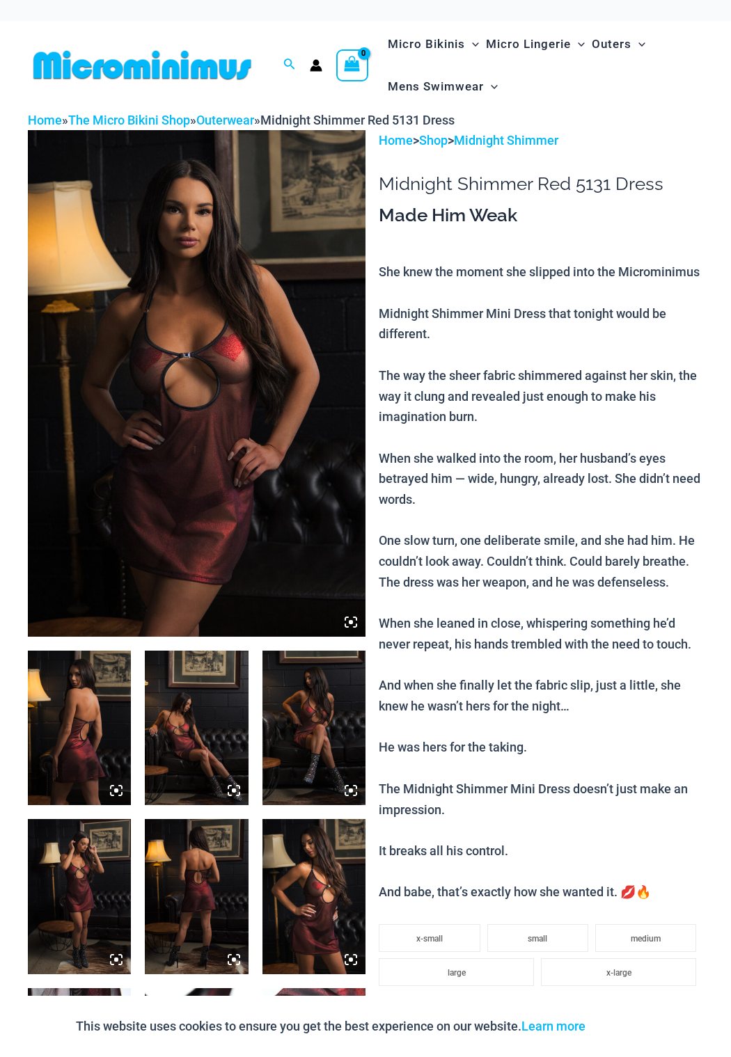
click at [106, 747] on img at bounding box center [79, 728] width 103 height 154
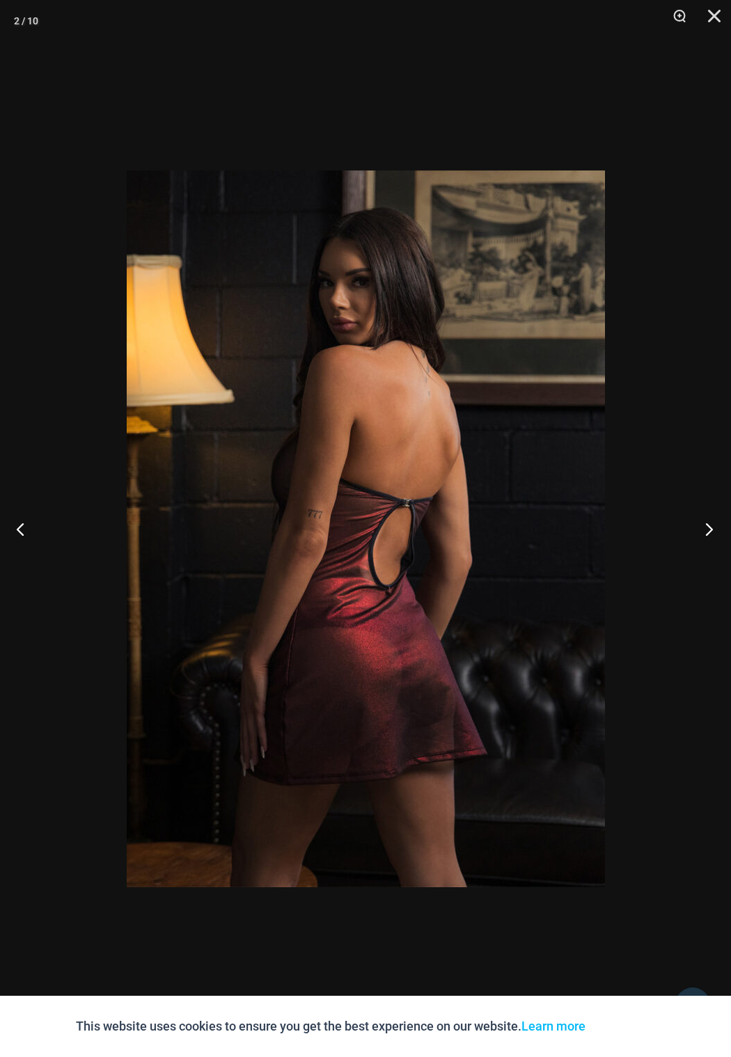
click at [713, 541] on button "Next" at bounding box center [704, 529] width 52 height 70
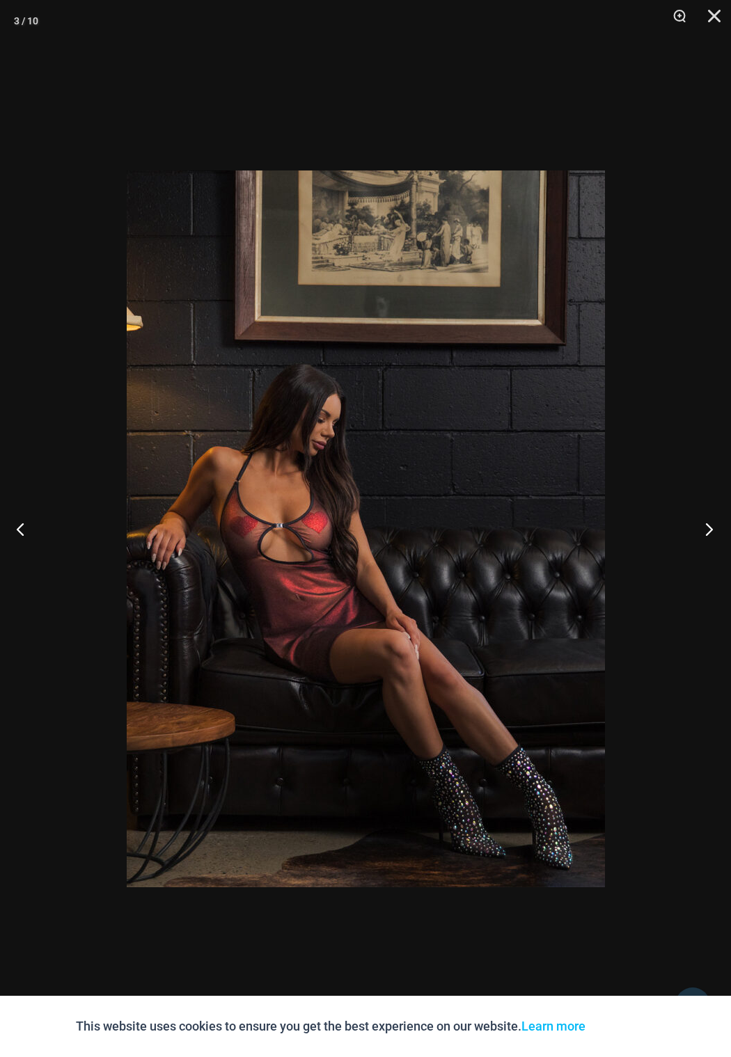
click at [713, 541] on button "Next" at bounding box center [704, 529] width 52 height 70
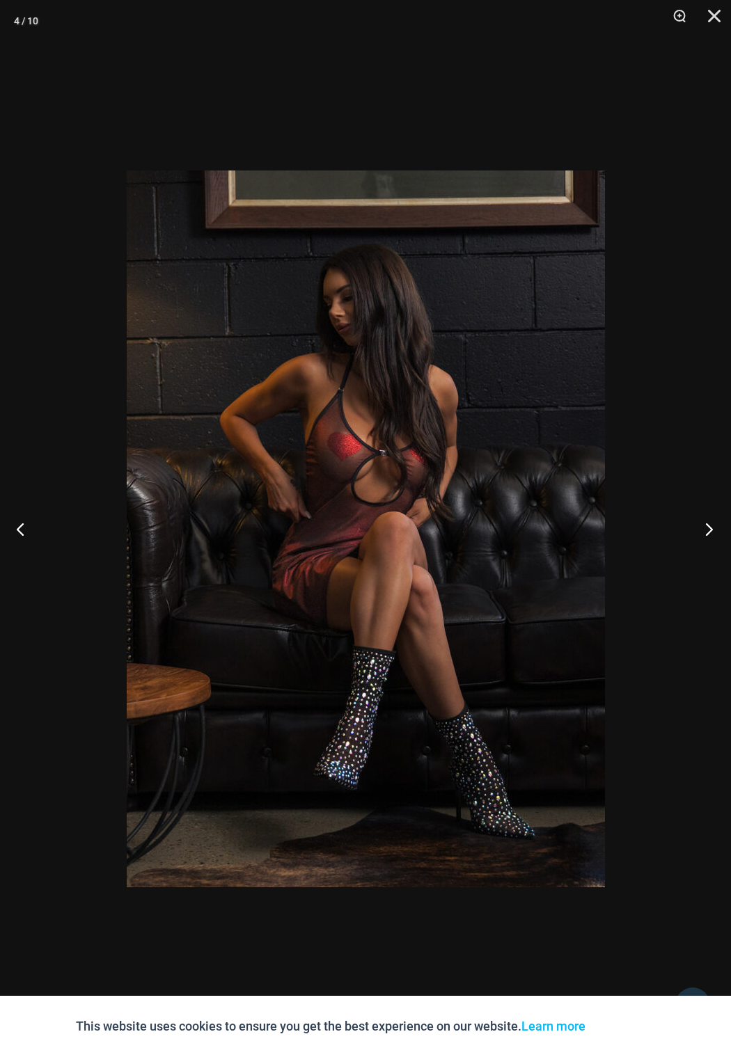
click at [713, 541] on button "Next" at bounding box center [704, 529] width 52 height 70
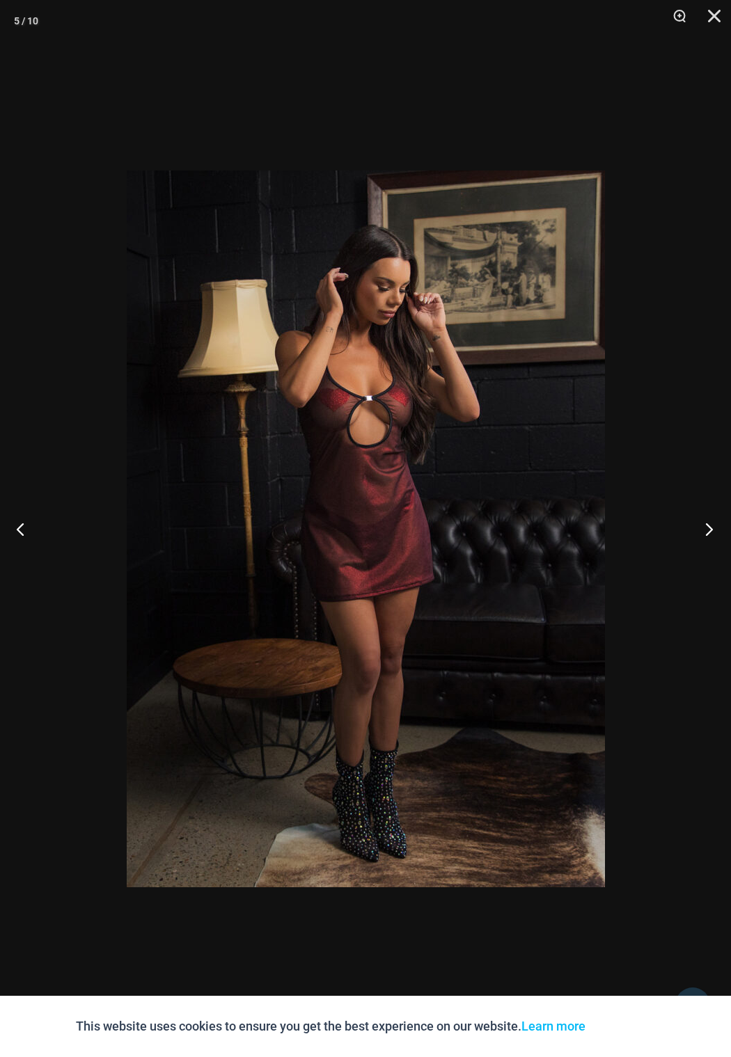
click at [713, 541] on button "Next" at bounding box center [704, 529] width 52 height 70
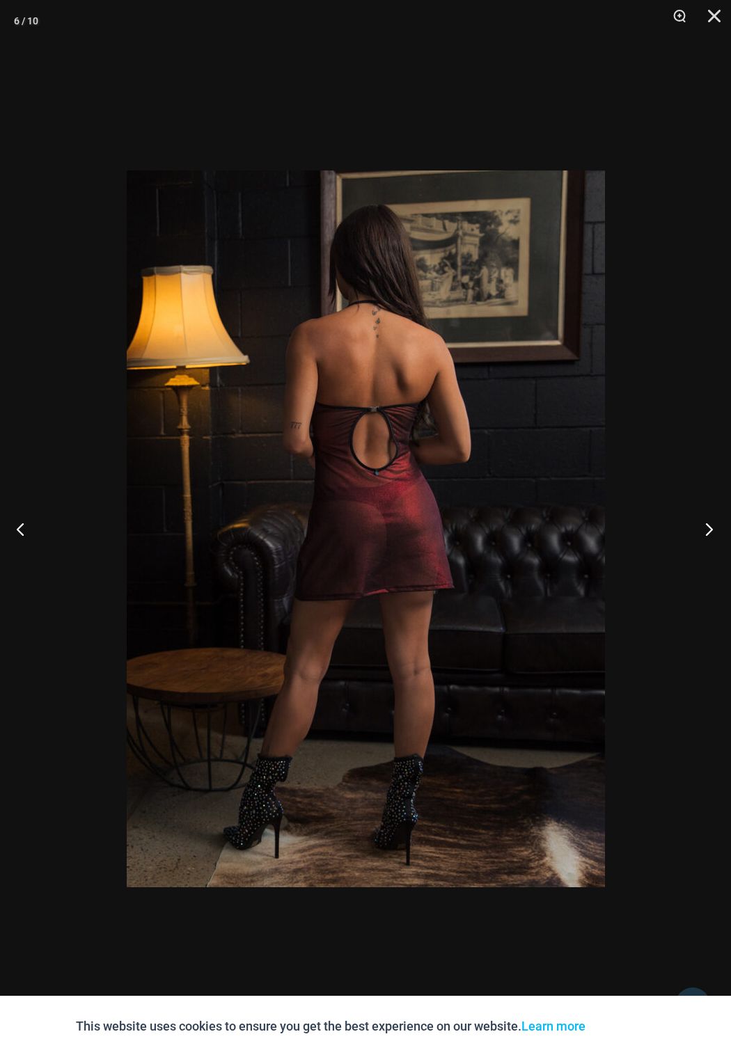
click at [713, 541] on button "Next" at bounding box center [704, 529] width 52 height 70
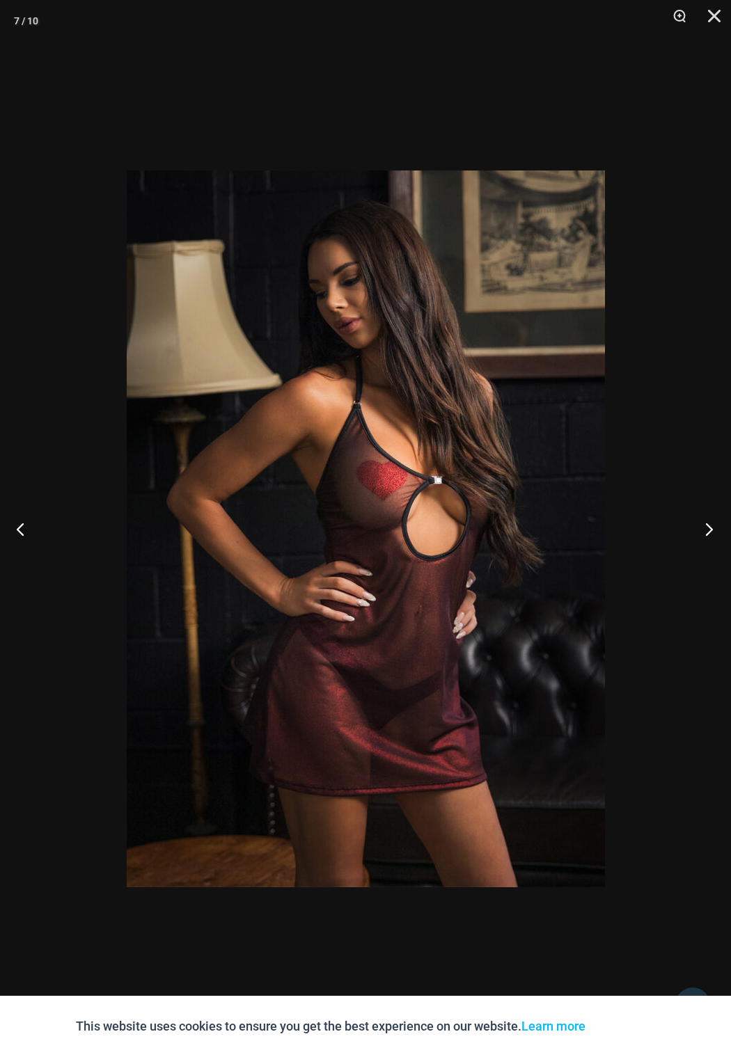
click at [713, 541] on button "Next" at bounding box center [704, 529] width 52 height 70
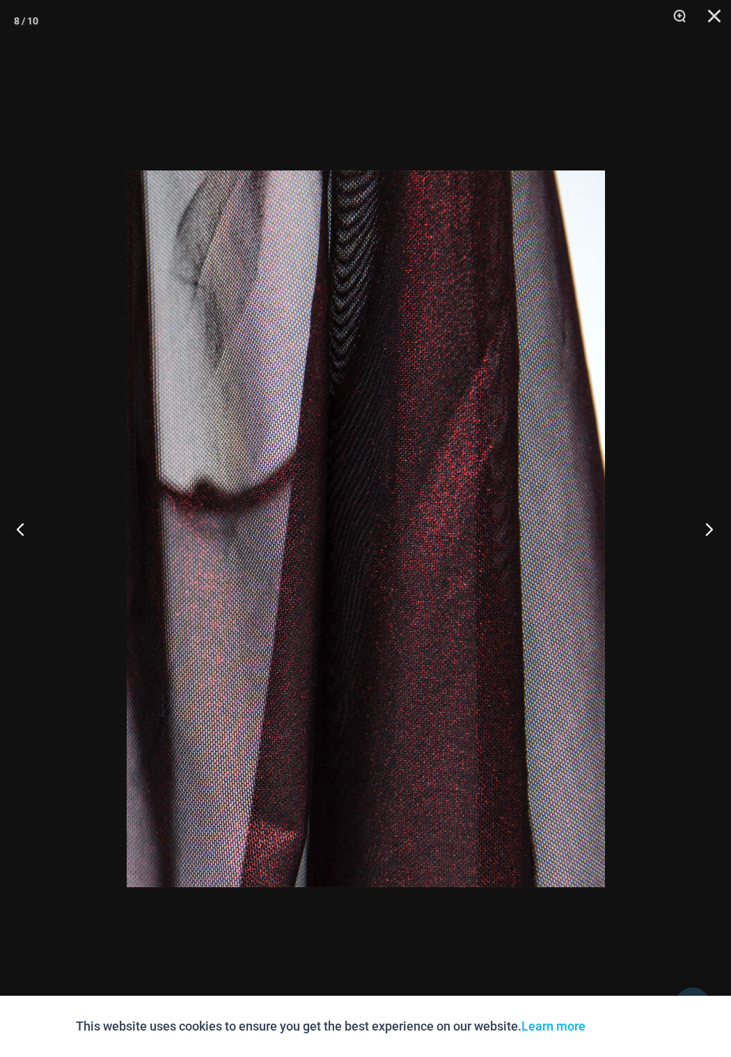
click at [713, 541] on button "Next" at bounding box center [704, 529] width 52 height 70
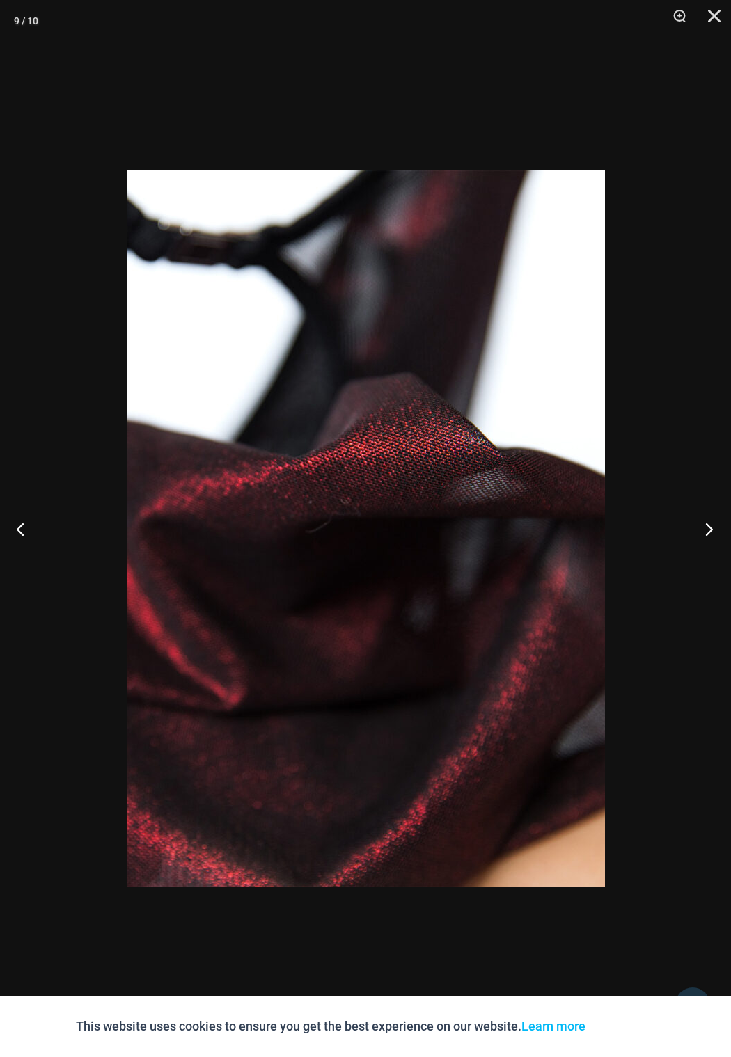
click at [713, 541] on button "Next" at bounding box center [704, 529] width 52 height 70
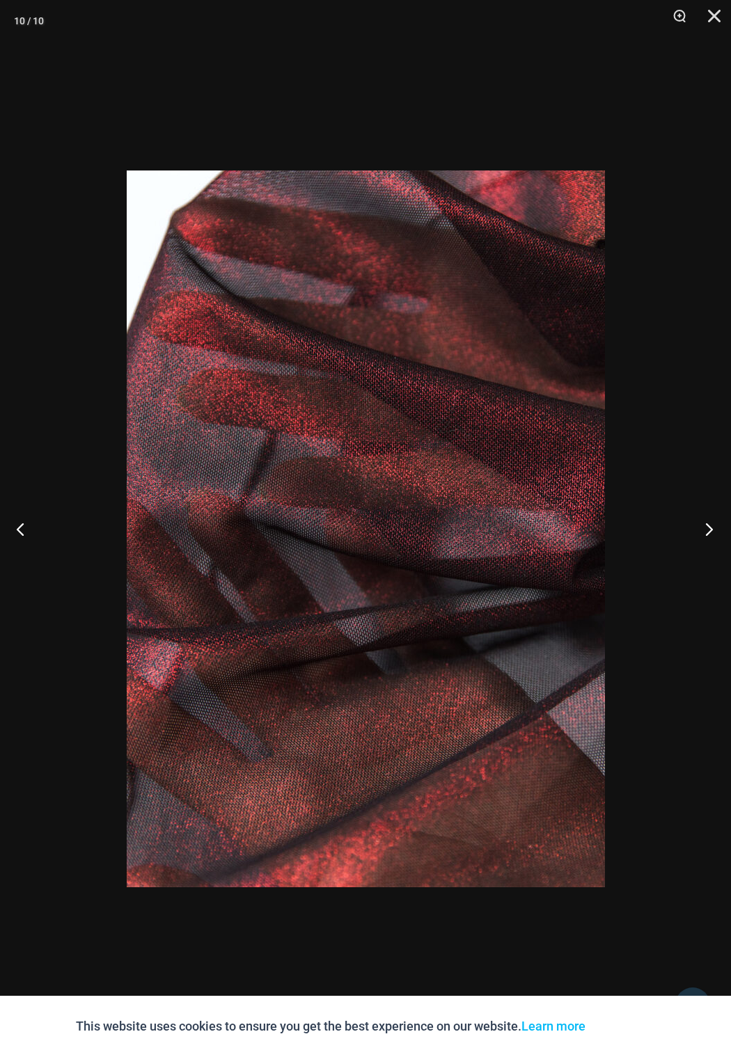
click at [713, 541] on button "Next" at bounding box center [704, 529] width 52 height 70
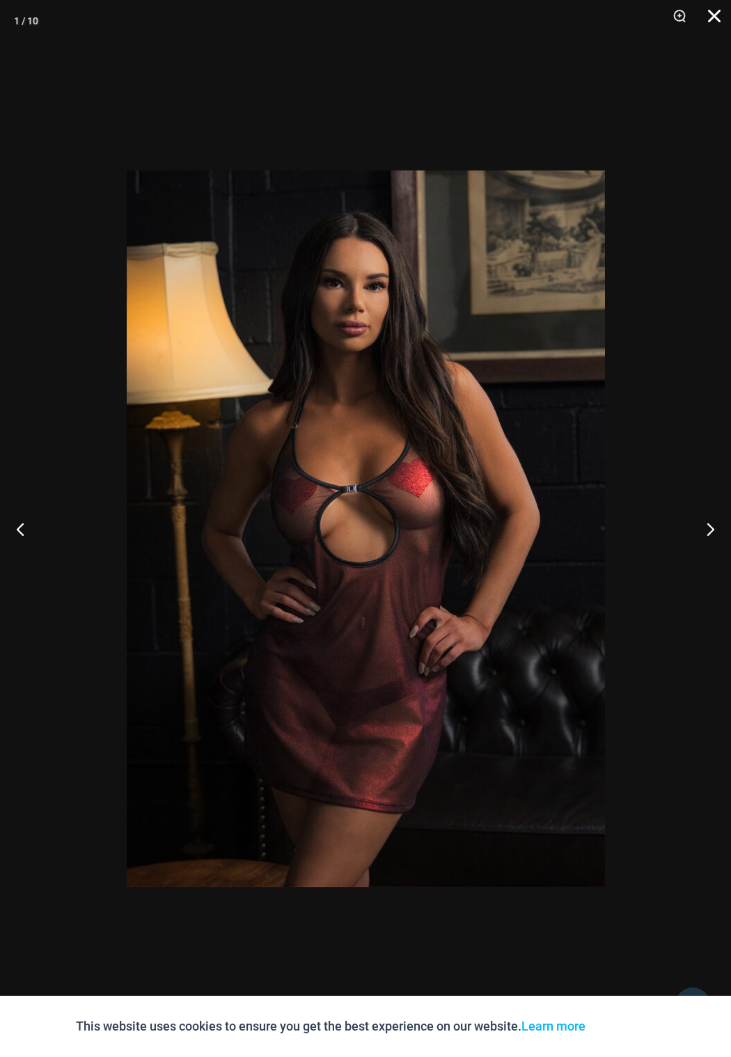
click at [713, 21] on button "Close" at bounding box center [709, 21] width 35 height 42
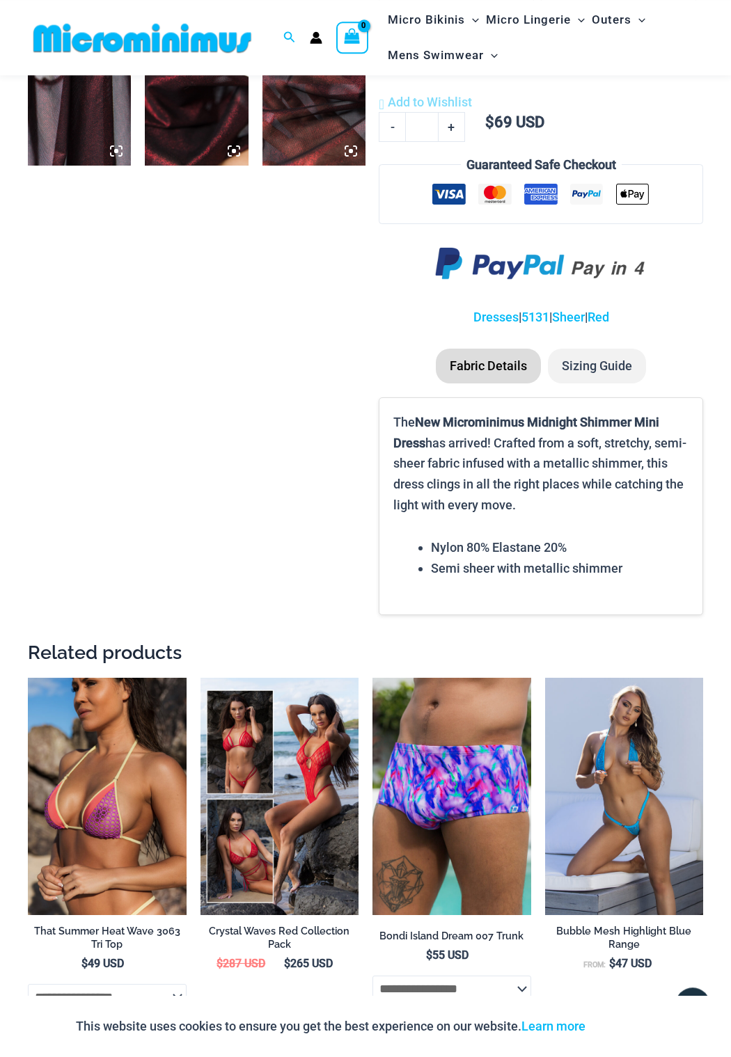
scroll to position [1051, 0]
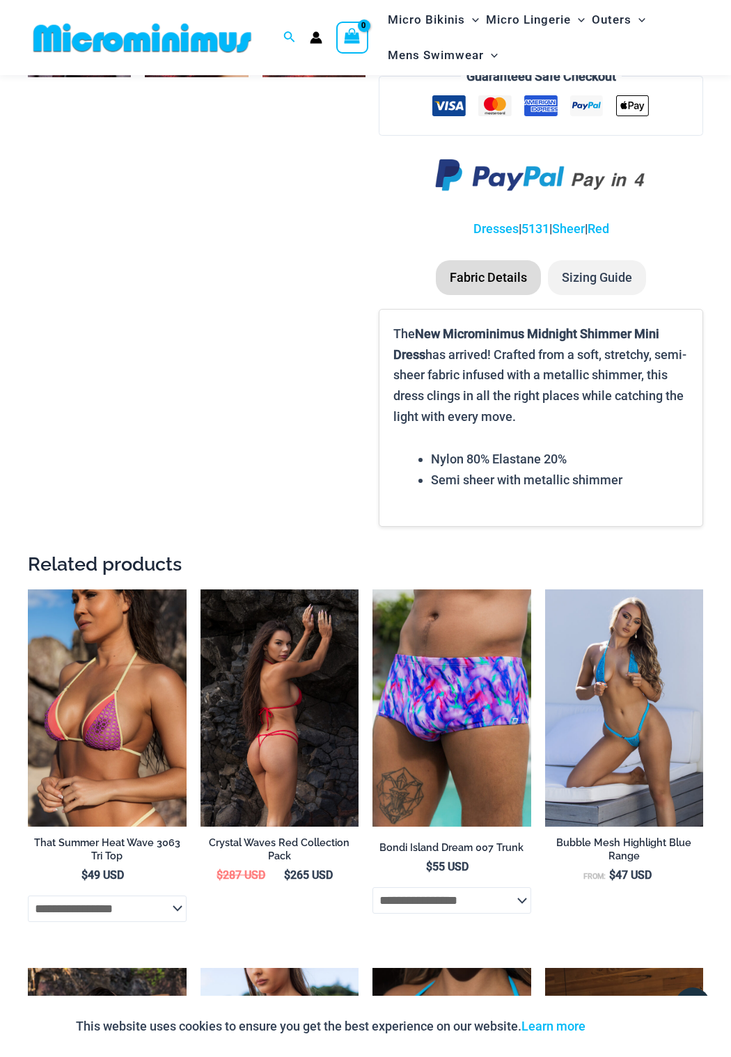
click at [301, 692] on img at bounding box center [279, 707] width 159 height 237
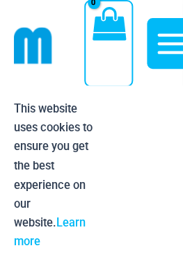
scroll to position [1031, 0]
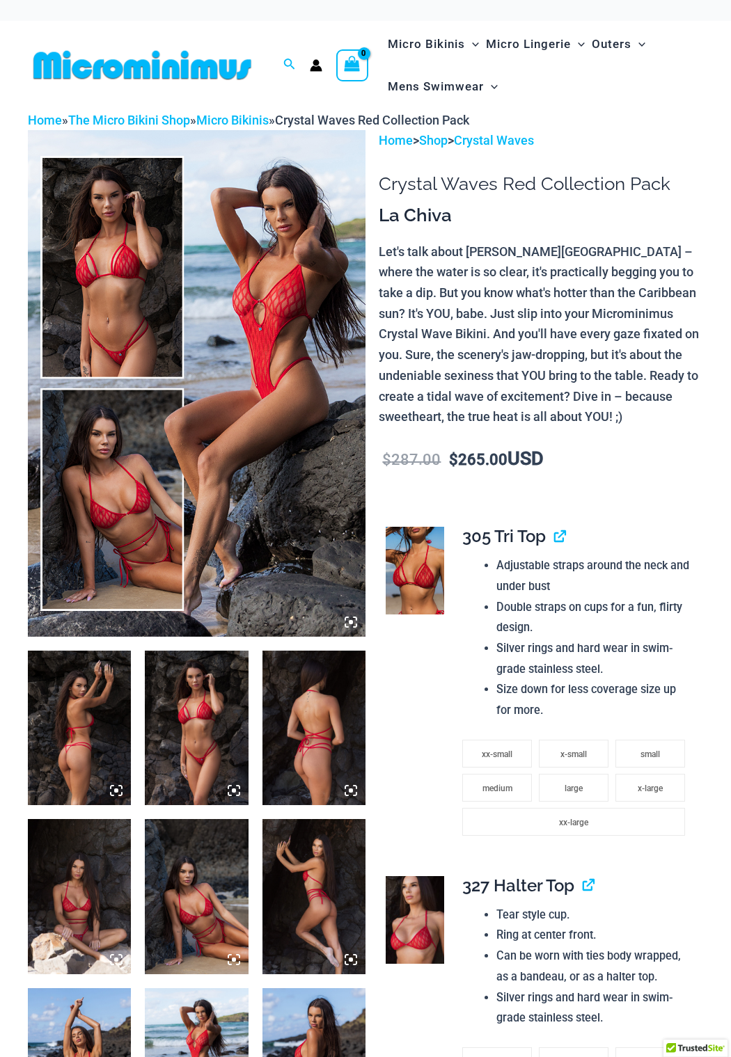
click at [132, 306] on img at bounding box center [196, 383] width 337 height 507
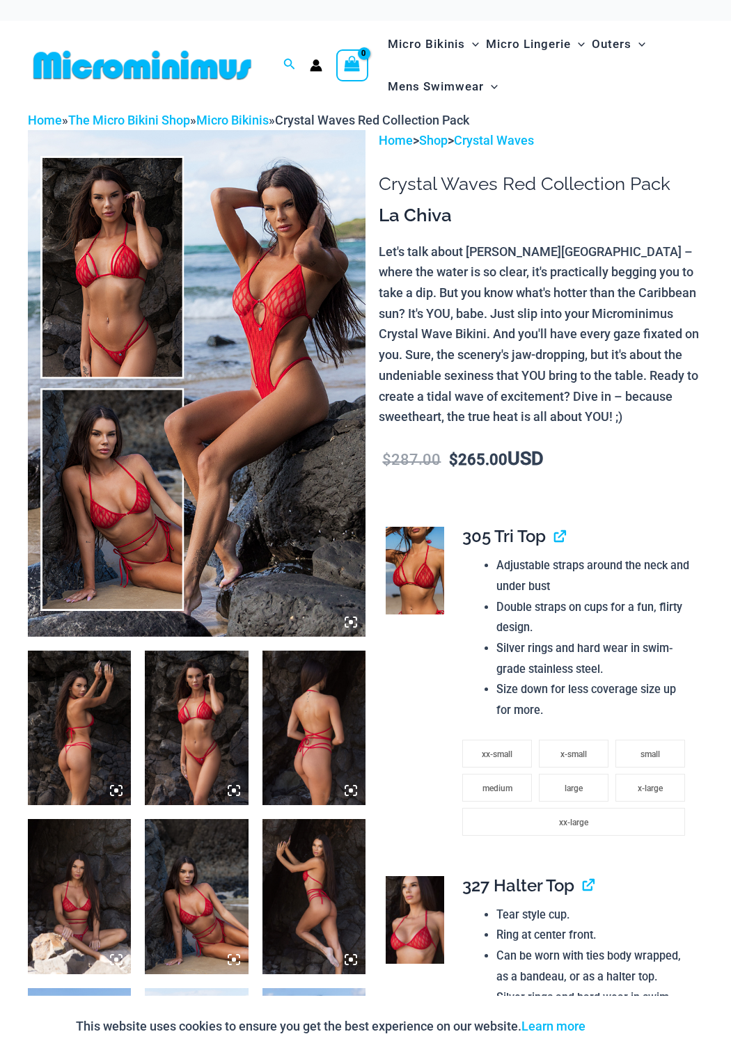
click at [89, 718] on img at bounding box center [79, 728] width 103 height 154
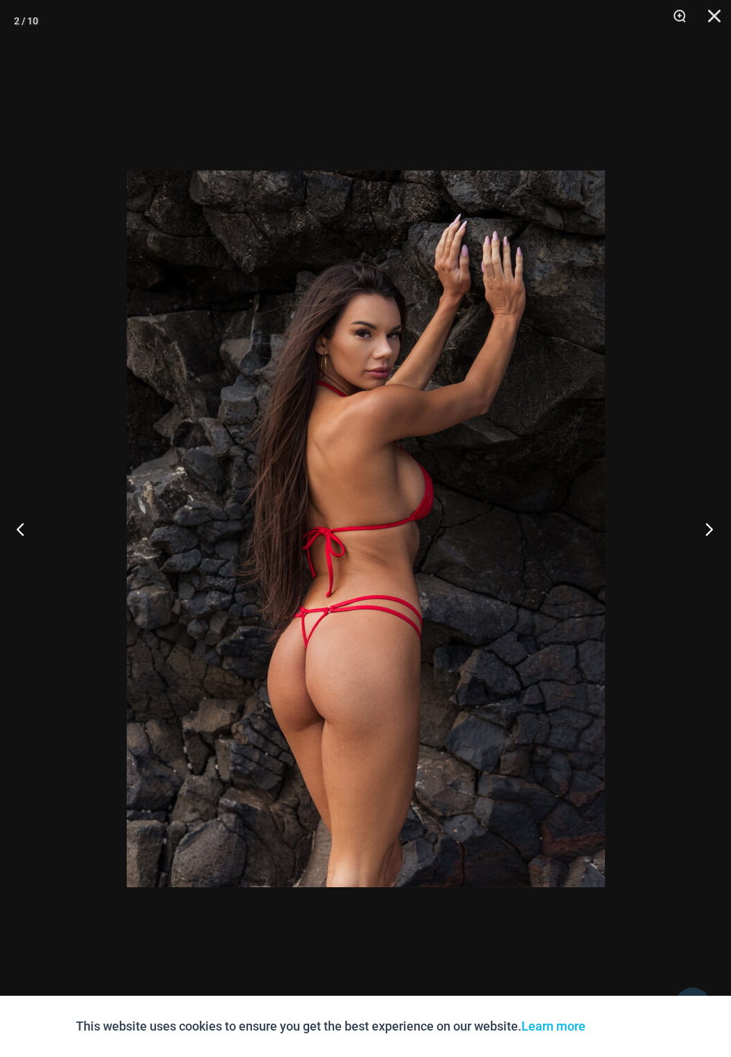
click at [713, 535] on button "Next" at bounding box center [704, 529] width 52 height 70
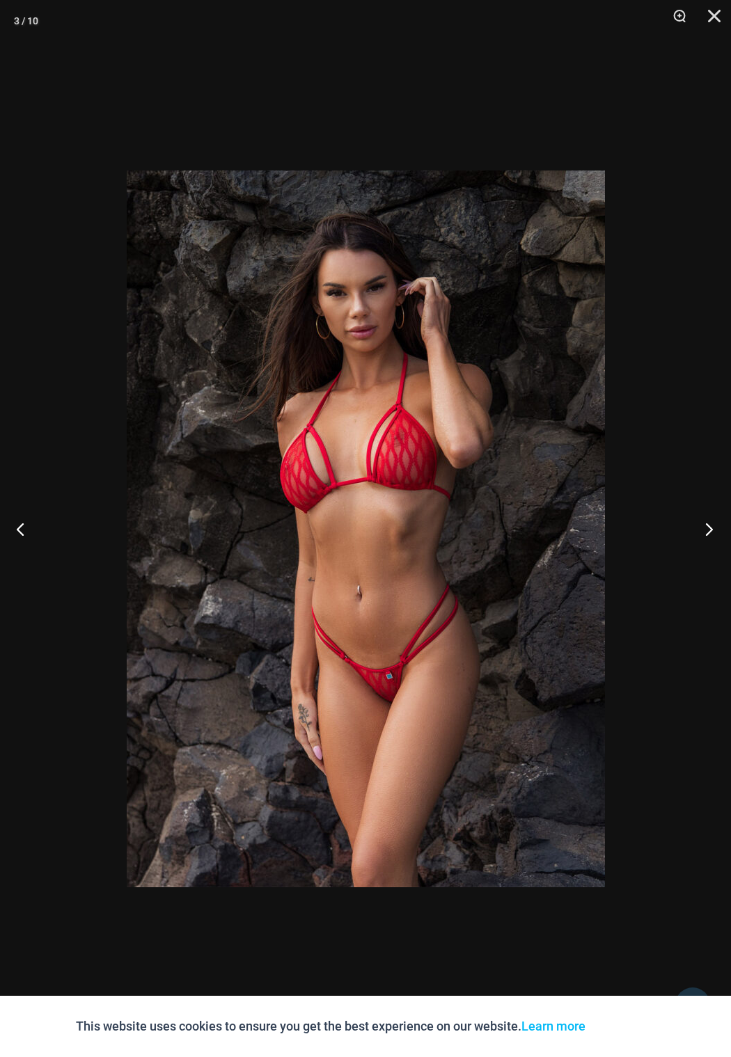
click at [706, 532] on button "Next" at bounding box center [704, 529] width 52 height 70
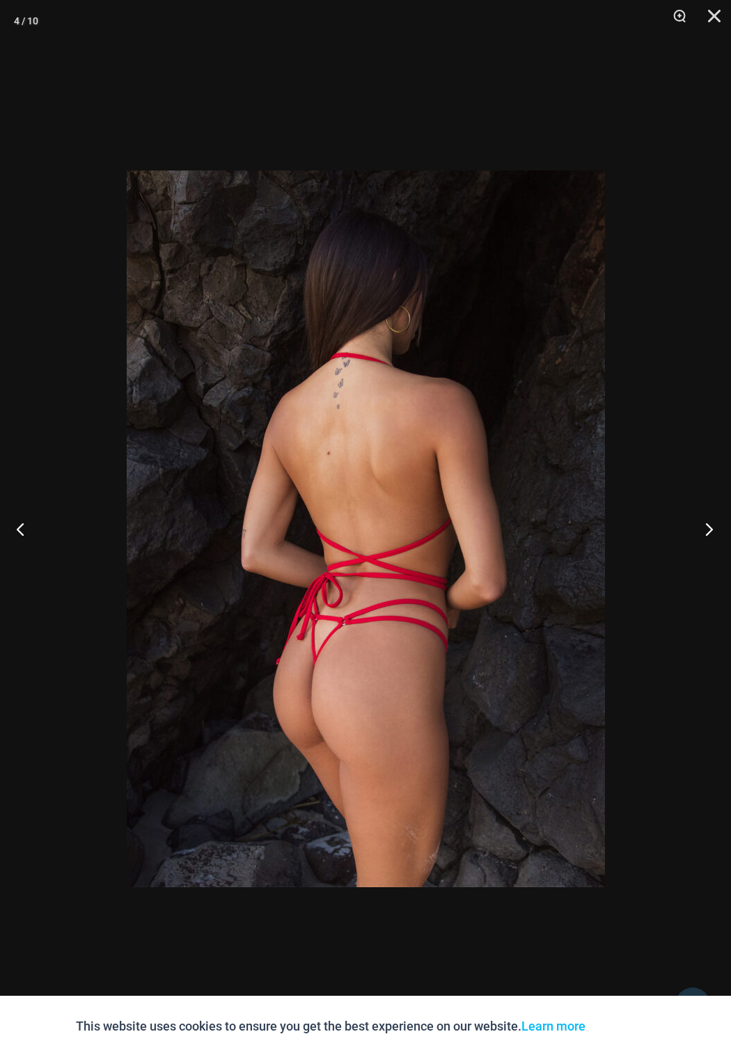
click at [706, 532] on button "Next" at bounding box center [704, 529] width 52 height 70
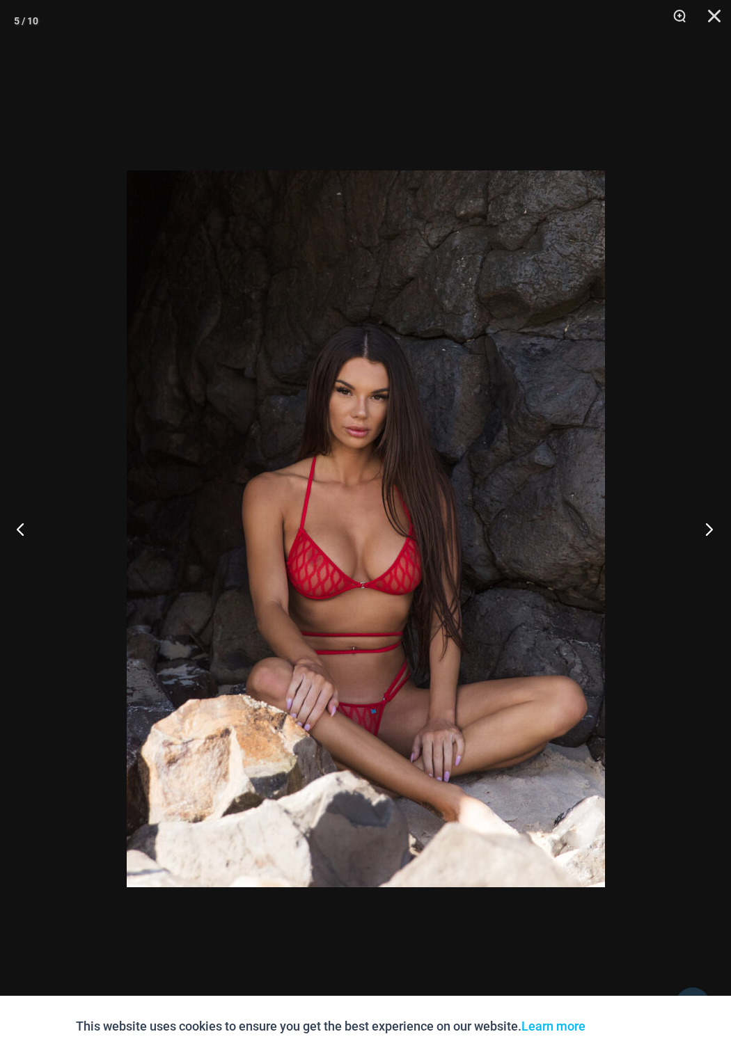
click at [706, 532] on button "Next" at bounding box center [704, 529] width 52 height 70
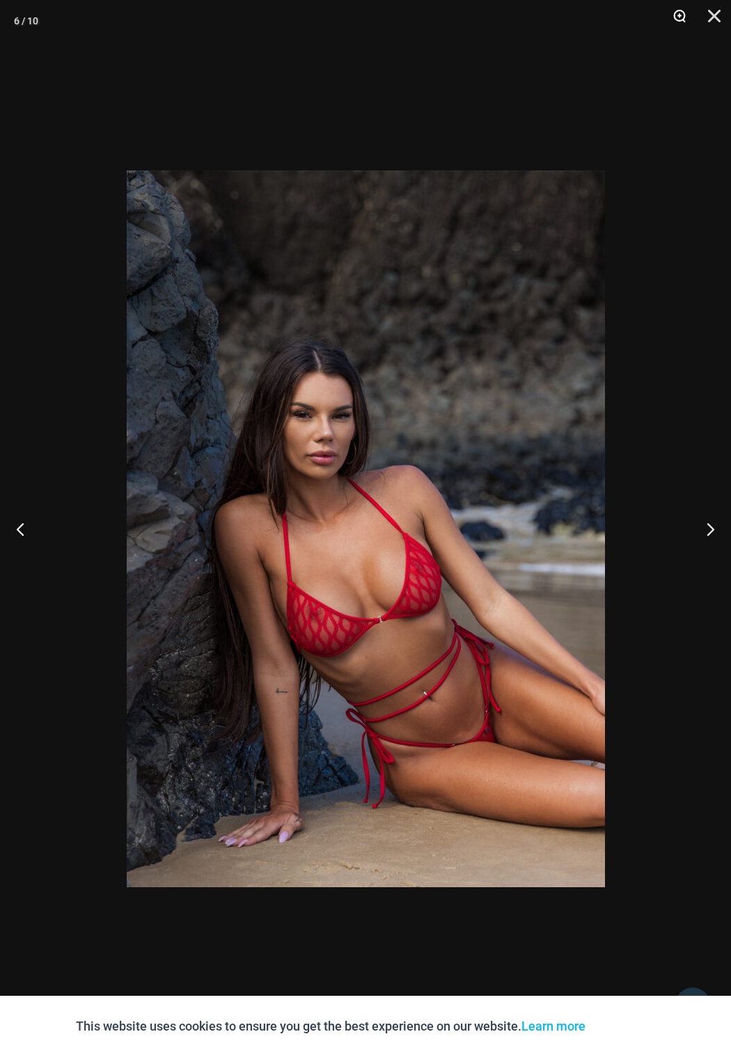
click at [680, 17] on button "Zoom" at bounding box center [674, 21] width 35 height 42
click at [675, 19] on button "Zoom" at bounding box center [674, 21] width 35 height 42
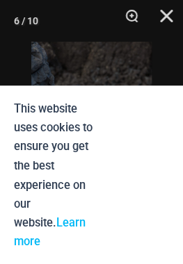
click at [168, 58] on div at bounding box center [91, 132] width 183 height 264
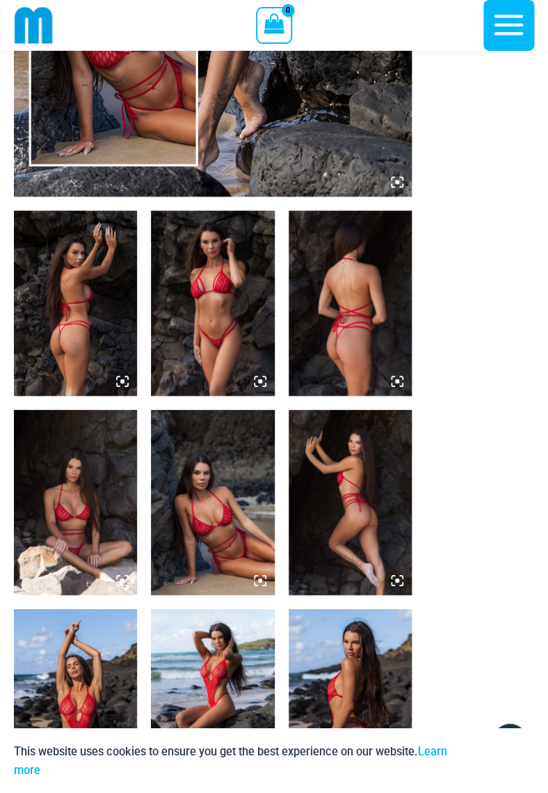
scroll to position [591, 0]
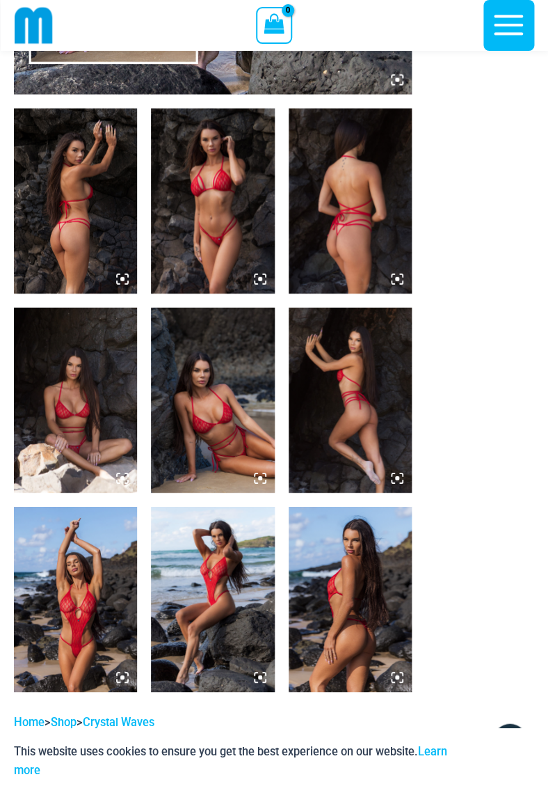
click at [226, 402] on img at bounding box center [212, 400] width 123 height 185
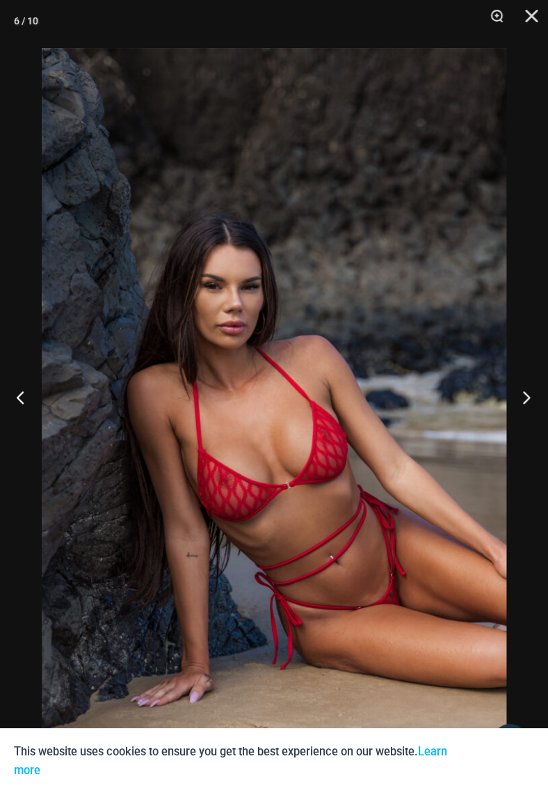
click at [527, 397] on button "Next" at bounding box center [522, 397] width 52 height 70
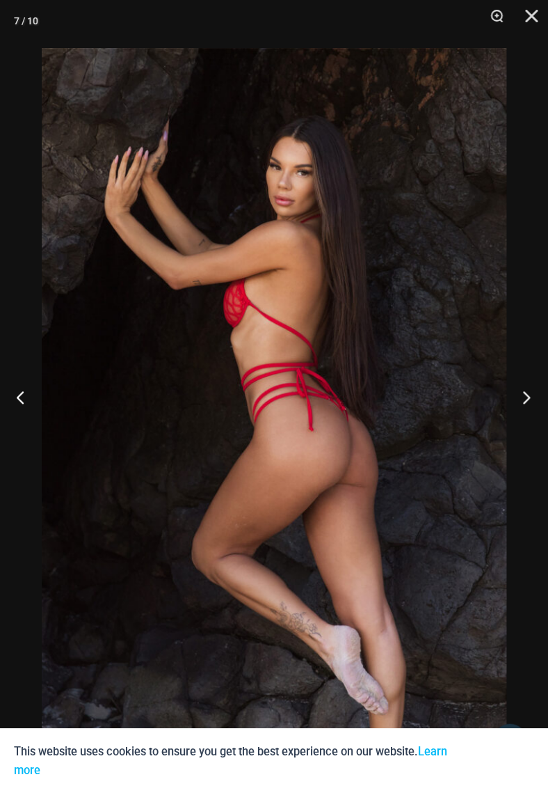
click at [527, 397] on button "Next" at bounding box center [522, 397] width 52 height 70
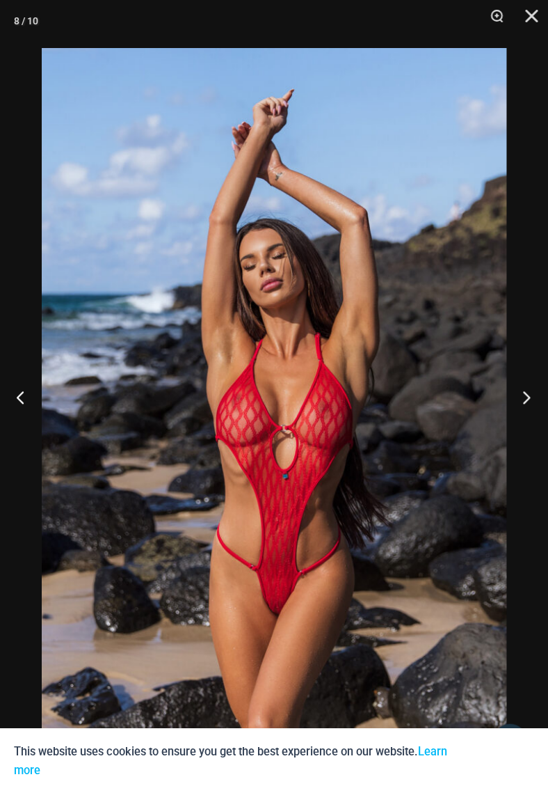
click at [527, 397] on button "Next" at bounding box center [522, 397] width 52 height 70
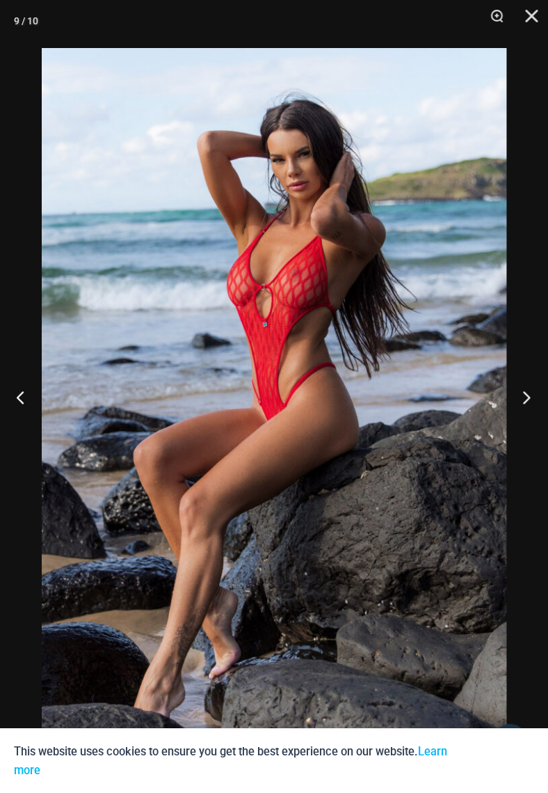
click at [527, 397] on button "Next" at bounding box center [522, 397] width 52 height 70
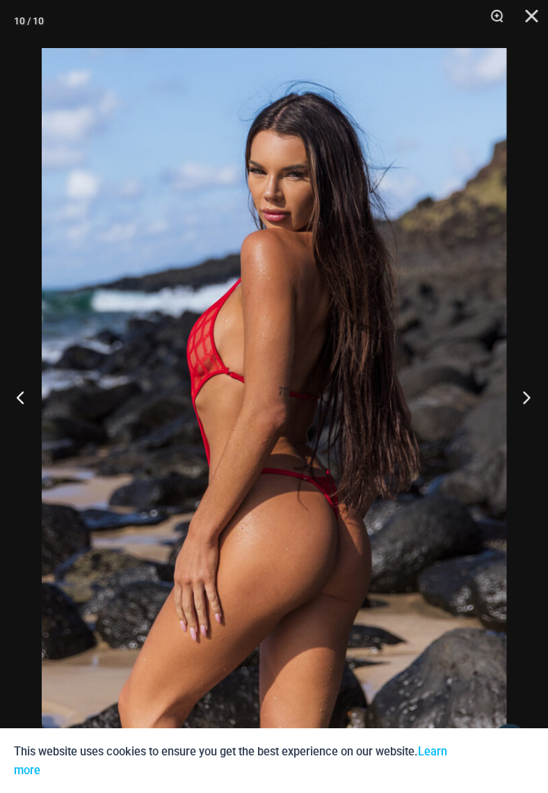
click at [527, 397] on button "Next" at bounding box center [522, 397] width 52 height 70
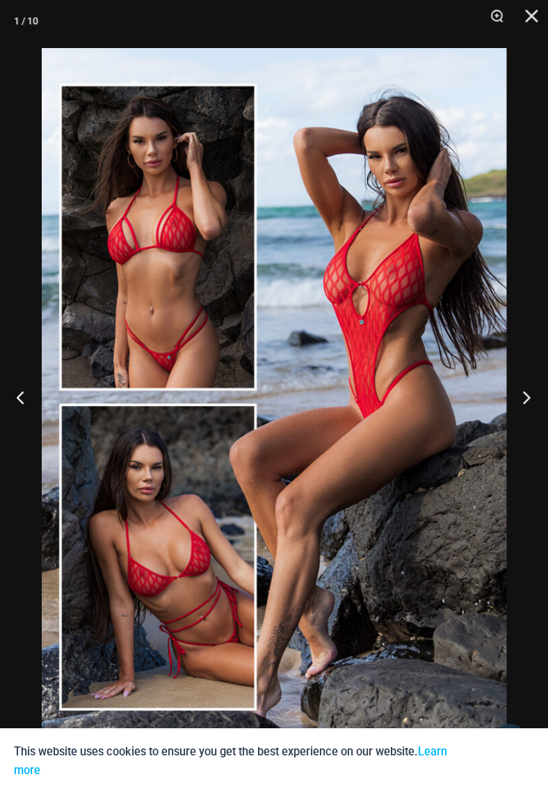
click at [527, 397] on button "Next" at bounding box center [522, 397] width 52 height 70
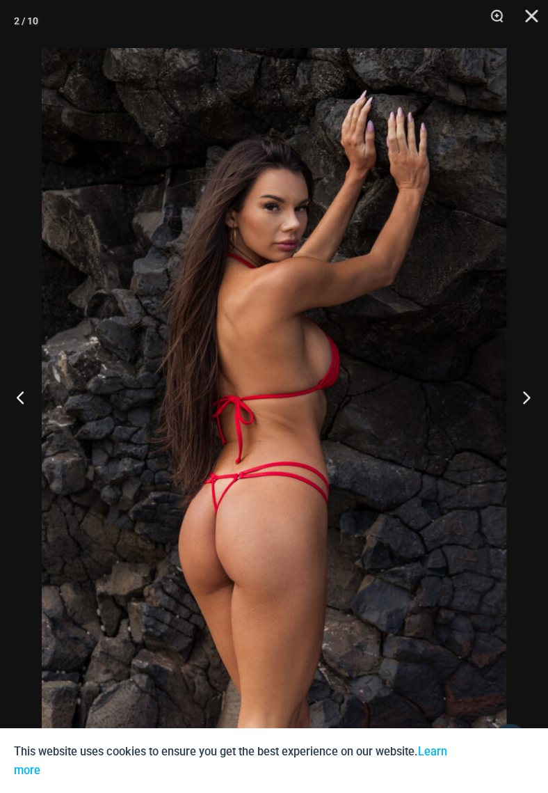
click at [527, 397] on button "Next" at bounding box center [522, 397] width 52 height 70
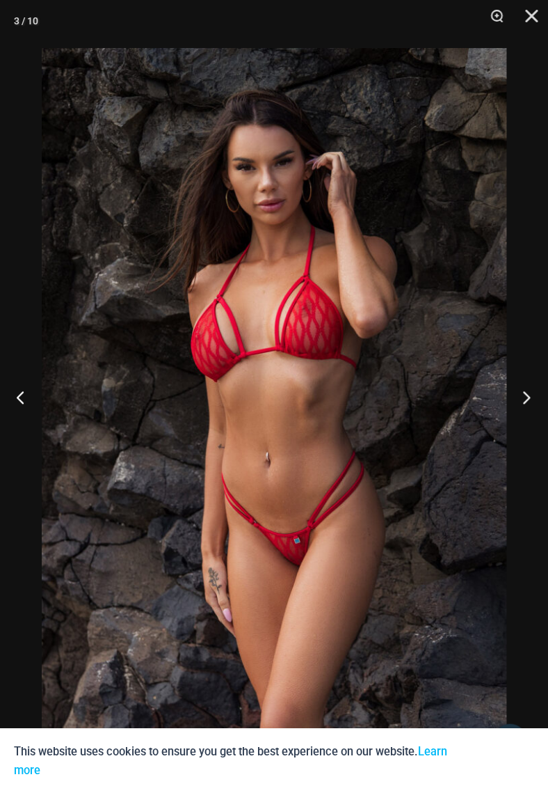
click at [527, 397] on button "Next" at bounding box center [522, 397] width 52 height 70
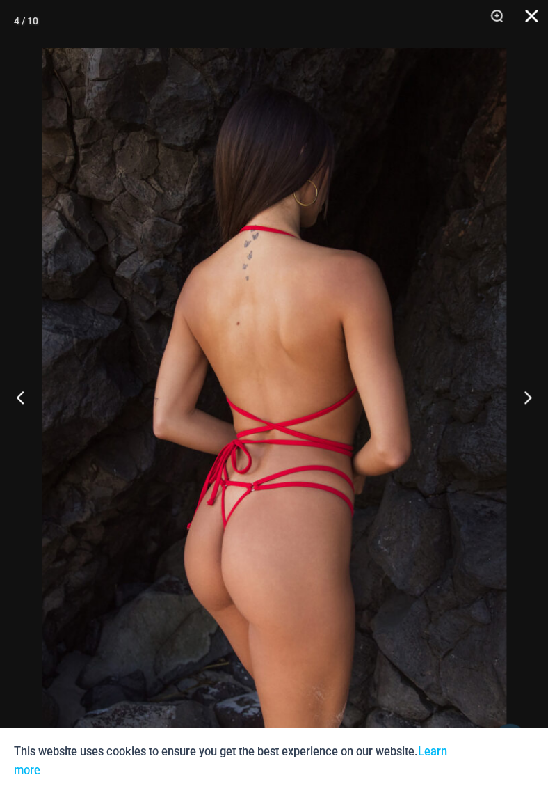
click at [540, 22] on button "Close" at bounding box center [526, 21] width 35 height 42
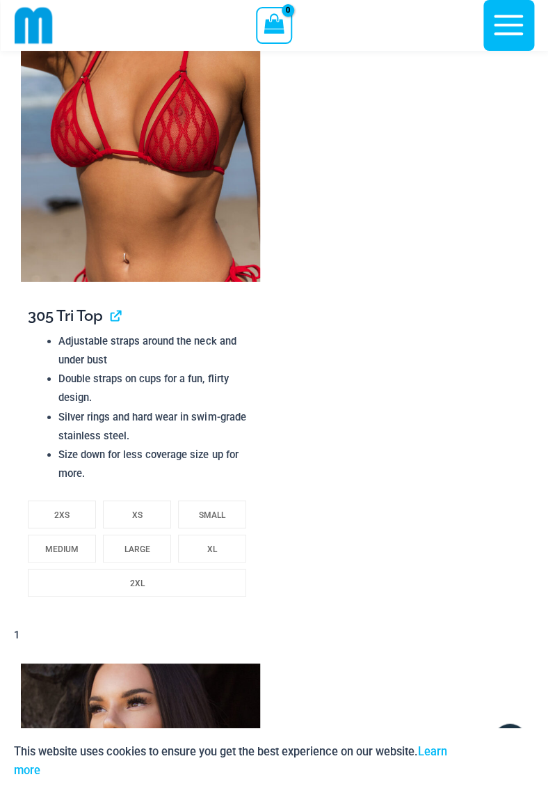
scroll to position [1492, 0]
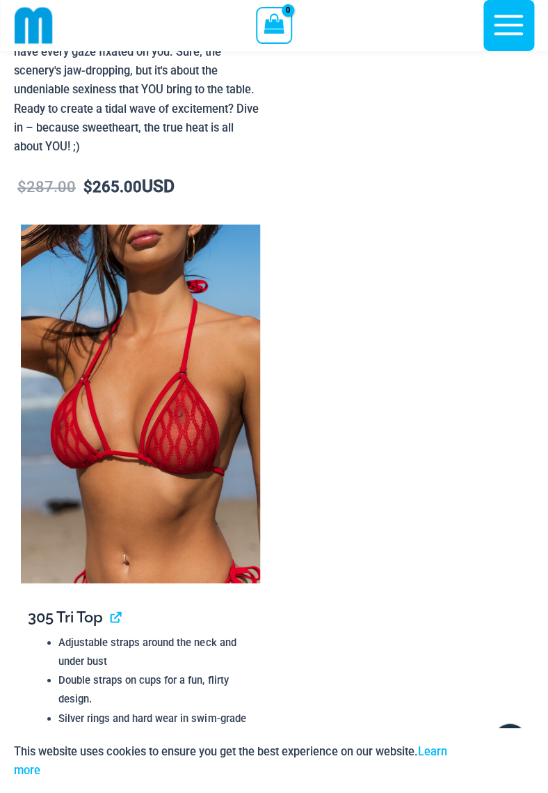
click at [186, 397] on img at bounding box center [140, 403] width 239 height 358
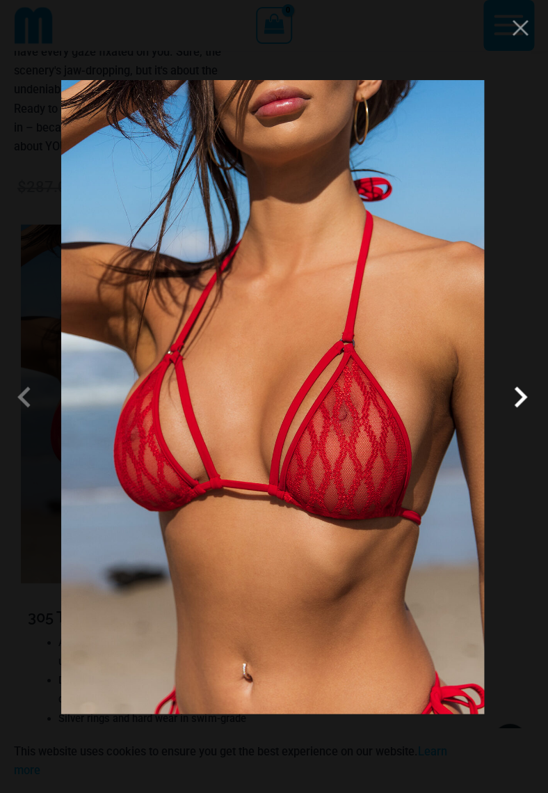
click at [511, 389] on span at bounding box center [521, 397] width 42 height 42
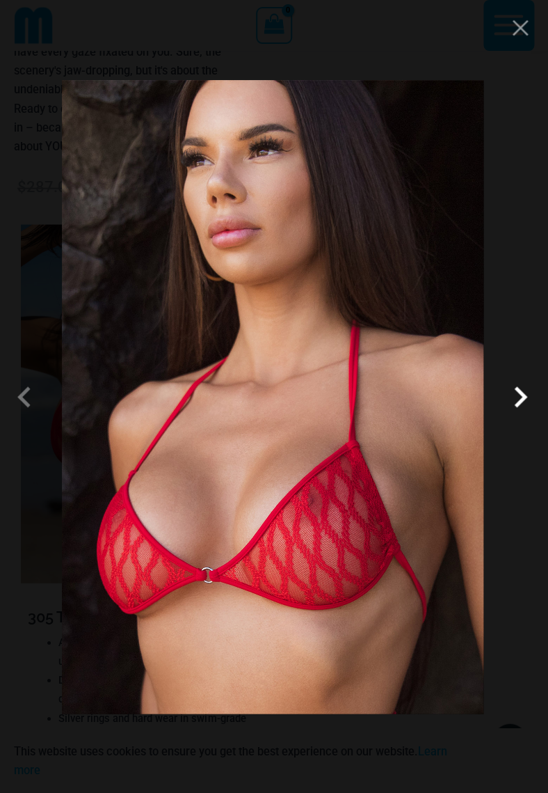
click at [512, 389] on span at bounding box center [521, 397] width 42 height 42
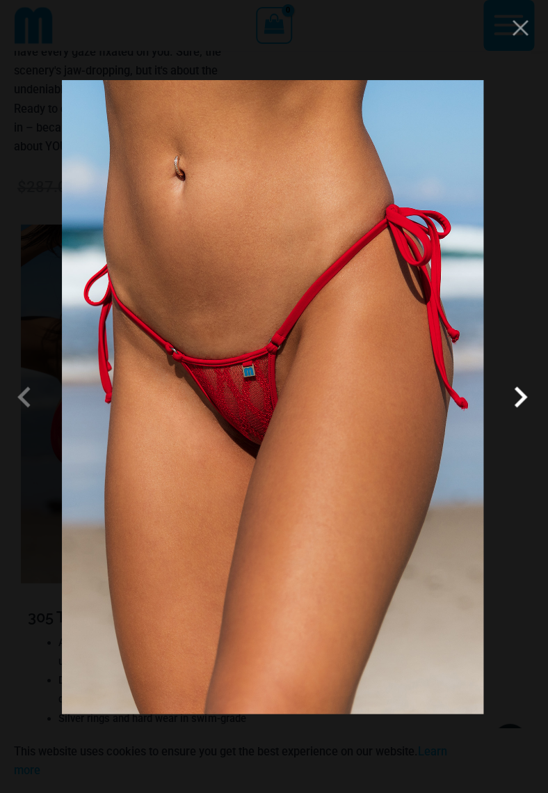
click at [512, 389] on span at bounding box center [521, 397] width 42 height 42
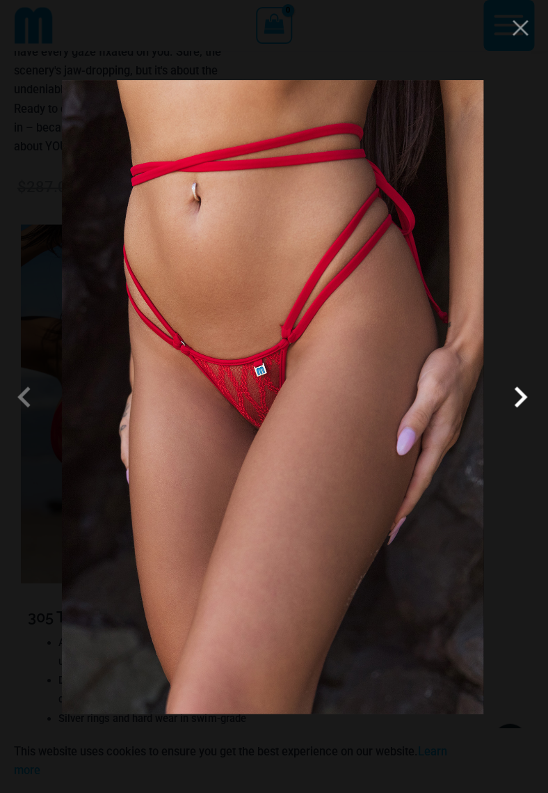
click at [512, 389] on span at bounding box center [521, 397] width 42 height 42
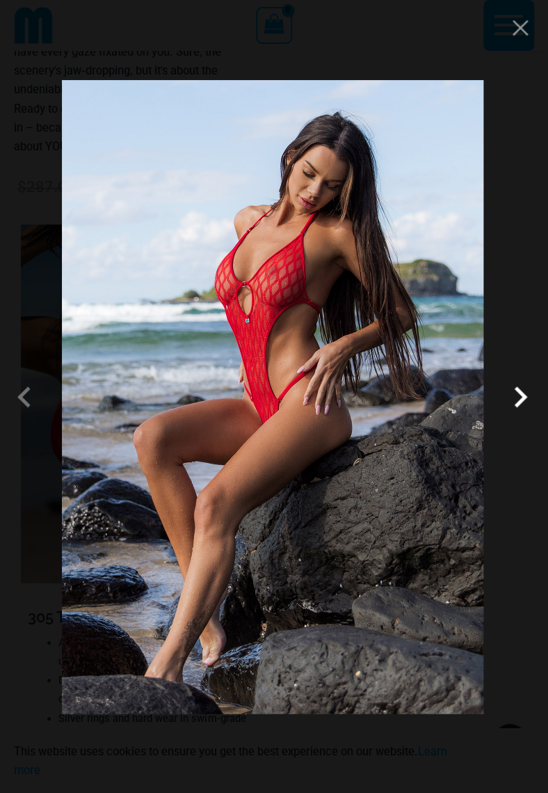
click at [512, 389] on span at bounding box center [521, 397] width 42 height 42
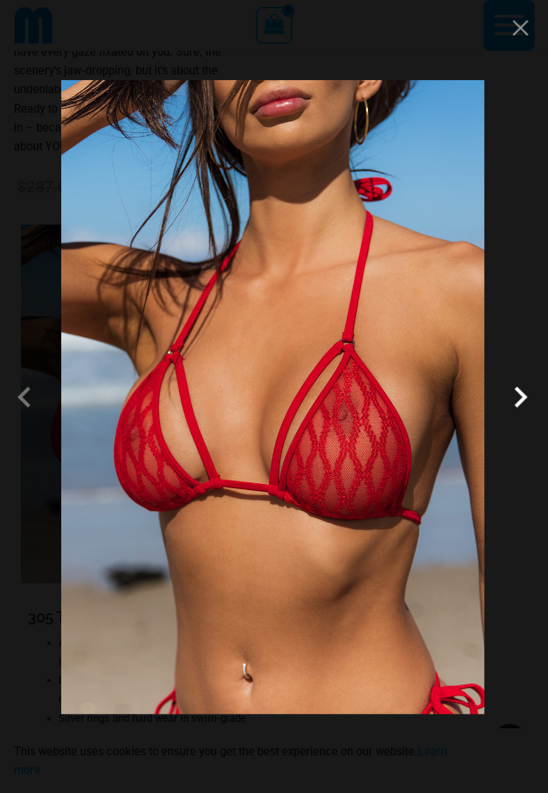
click at [512, 389] on span at bounding box center [521, 397] width 42 height 42
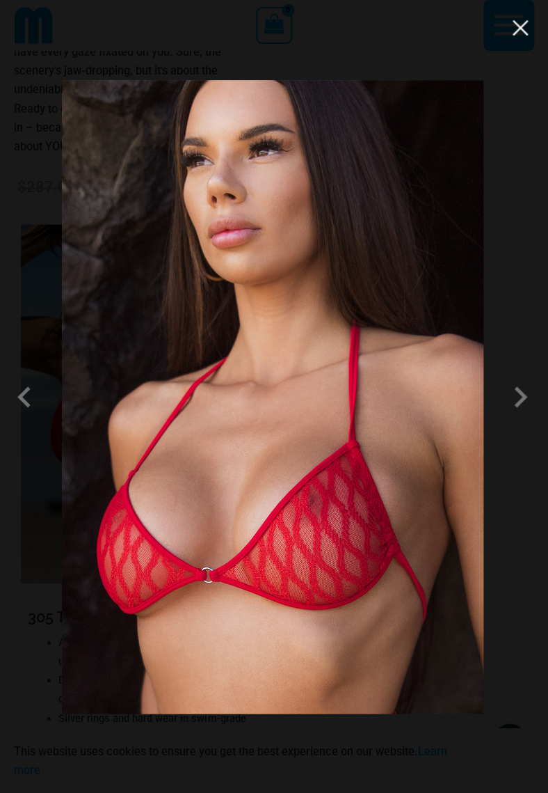
click at [519, 29] on button "Close" at bounding box center [520, 27] width 21 height 21
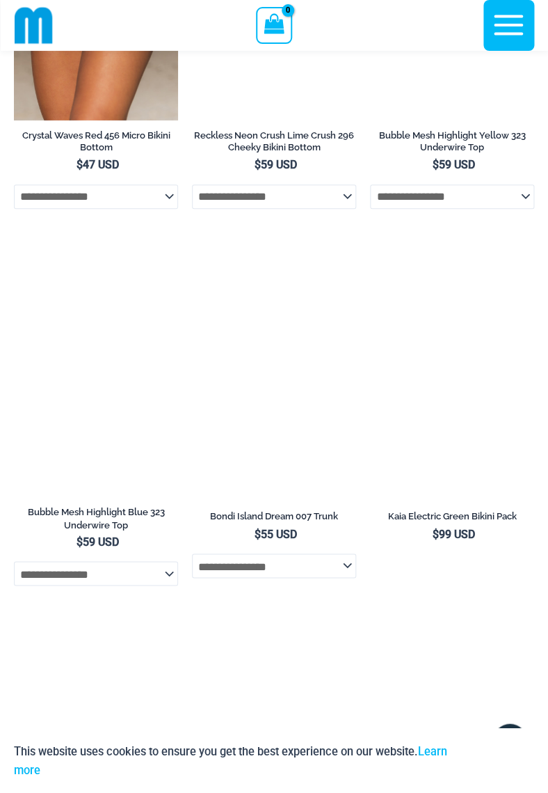
scroll to position [6753, 0]
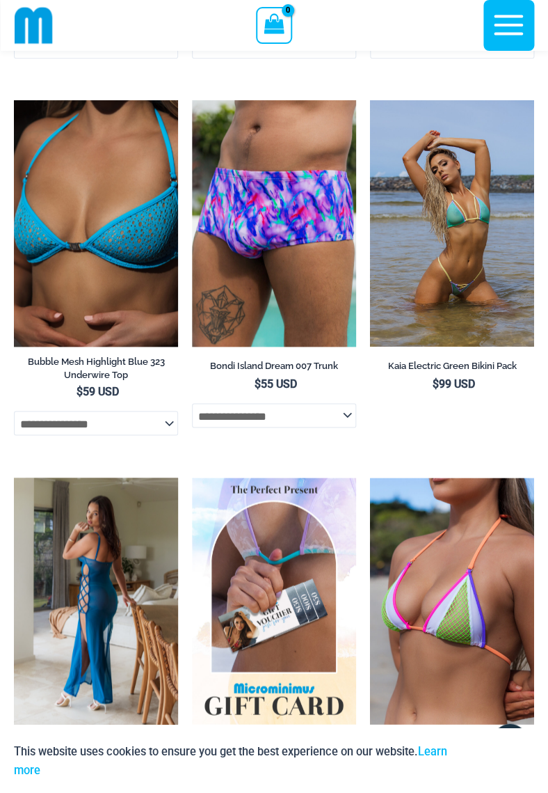
click at [121, 523] on img at bounding box center [96, 600] width 164 height 246
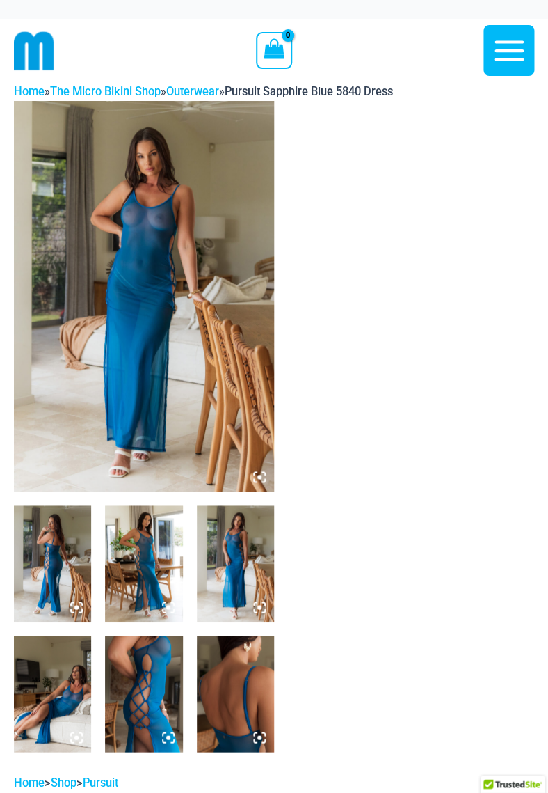
click at [61, 557] on img at bounding box center [52, 563] width 77 height 116
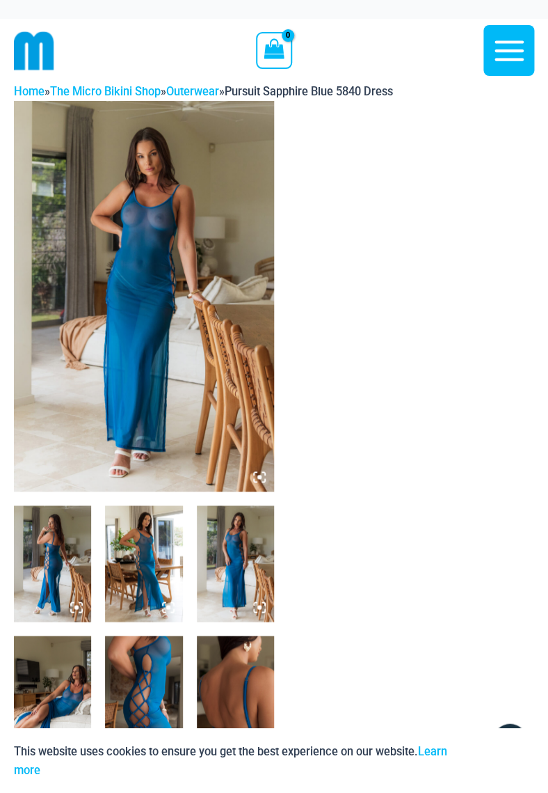
click at [70, 579] on img at bounding box center [52, 563] width 77 height 116
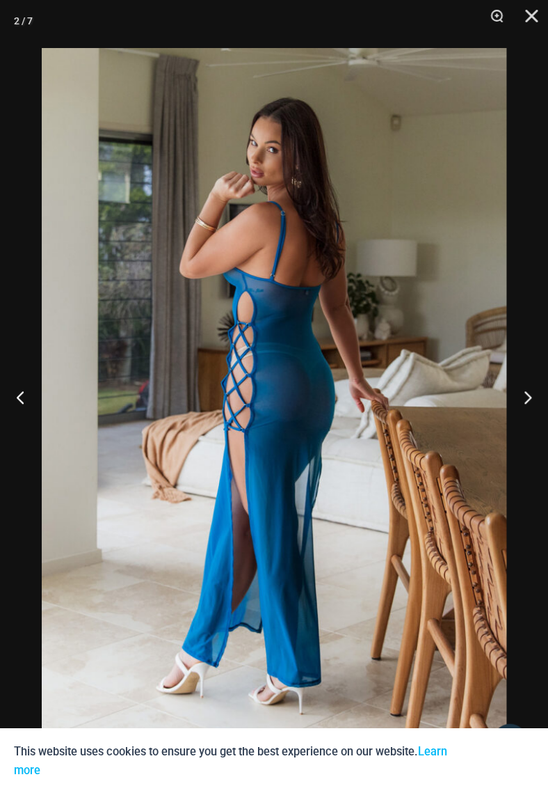
click at [330, 371] on img at bounding box center [274, 396] width 465 height 697
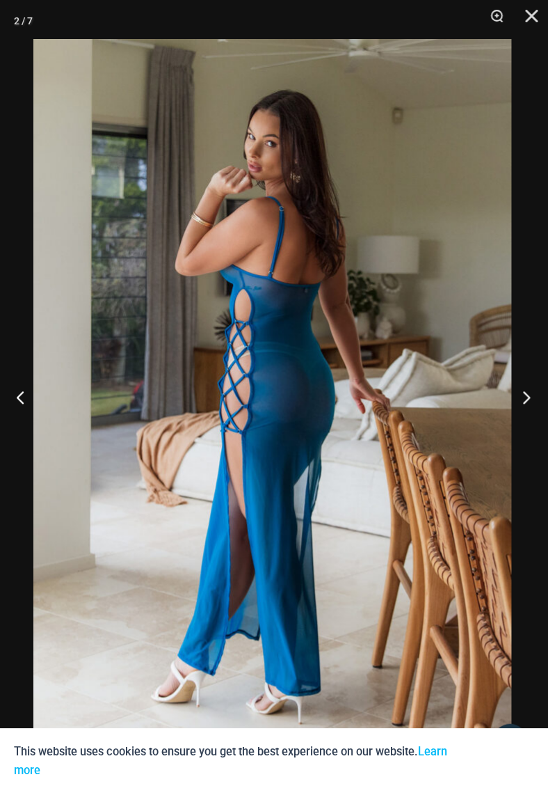
click at [531, 394] on button "Next" at bounding box center [522, 397] width 52 height 70
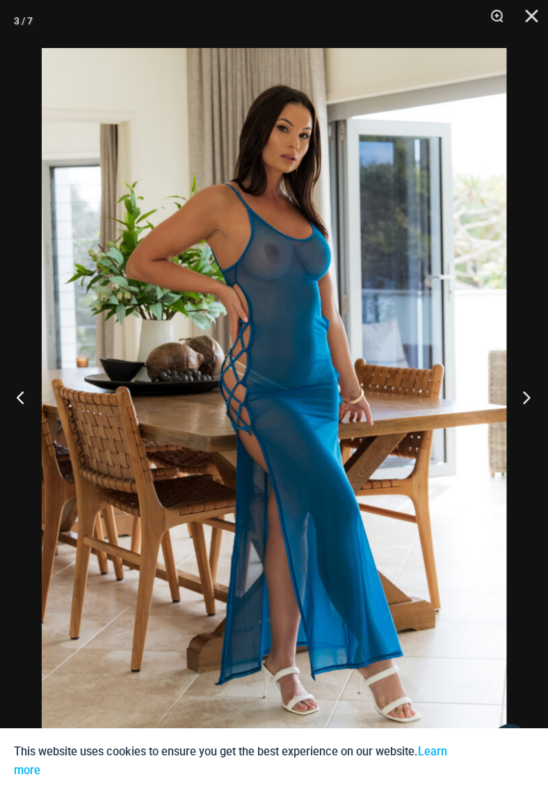
click at [531, 394] on button "Next" at bounding box center [522, 397] width 52 height 70
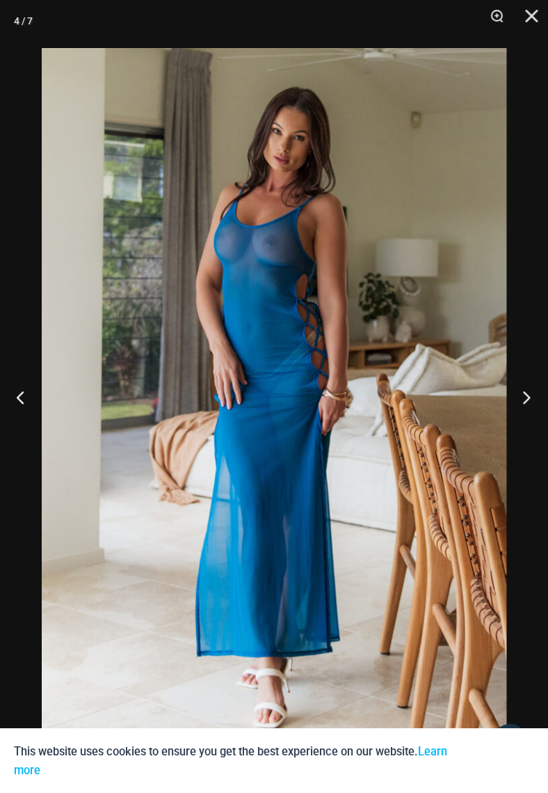
click at [531, 394] on button "Next" at bounding box center [522, 397] width 52 height 70
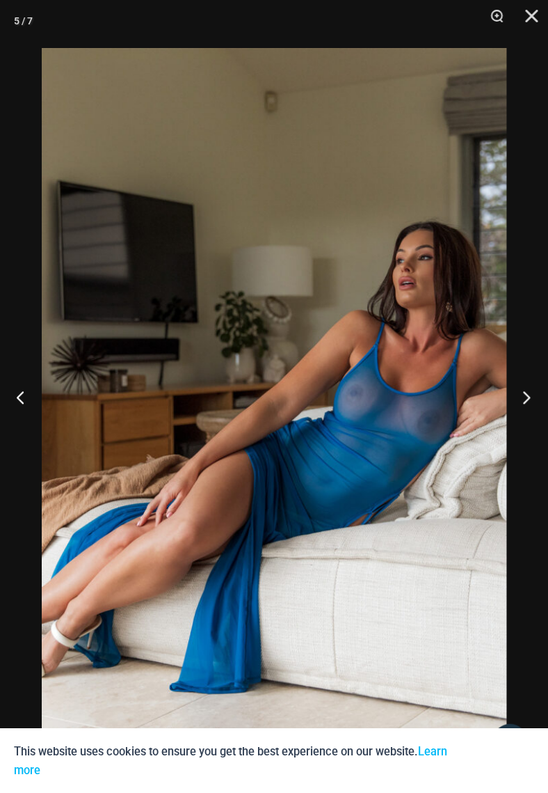
click at [531, 394] on button "Next" at bounding box center [522, 397] width 52 height 70
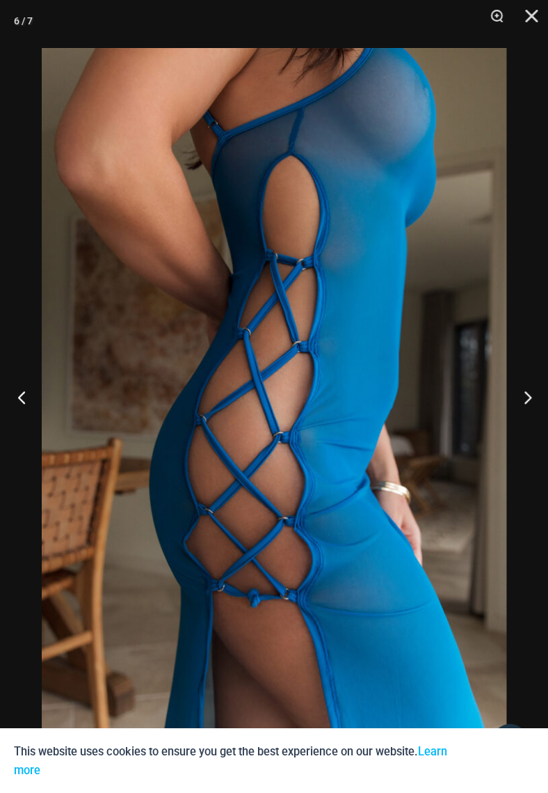
click at [14, 394] on button "Previous" at bounding box center [26, 397] width 52 height 70
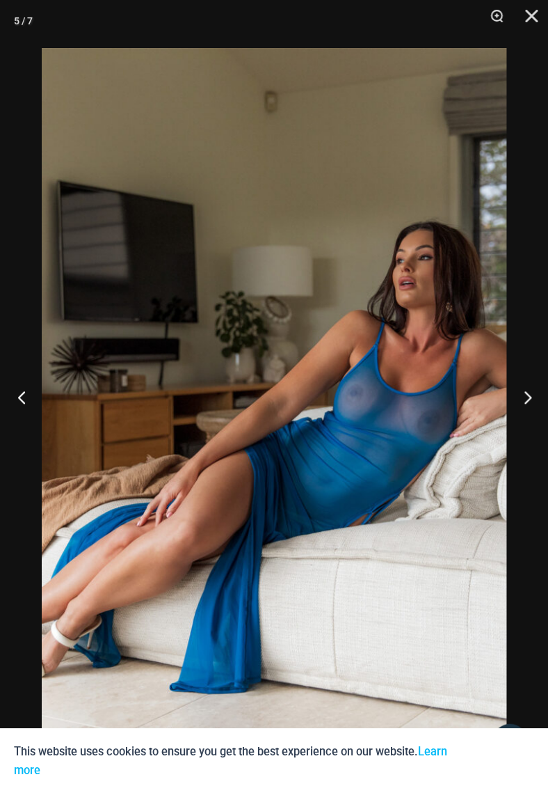
click at [14, 394] on button "Previous" at bounding box center [26, 397] width 52 height 70
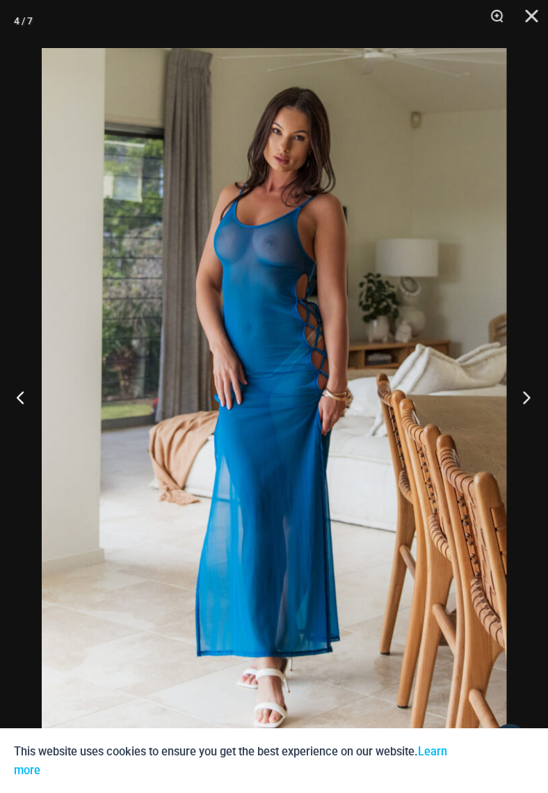
click at [518, 400] on button "Next" at bounding box center [522, 397] width 52 height 70
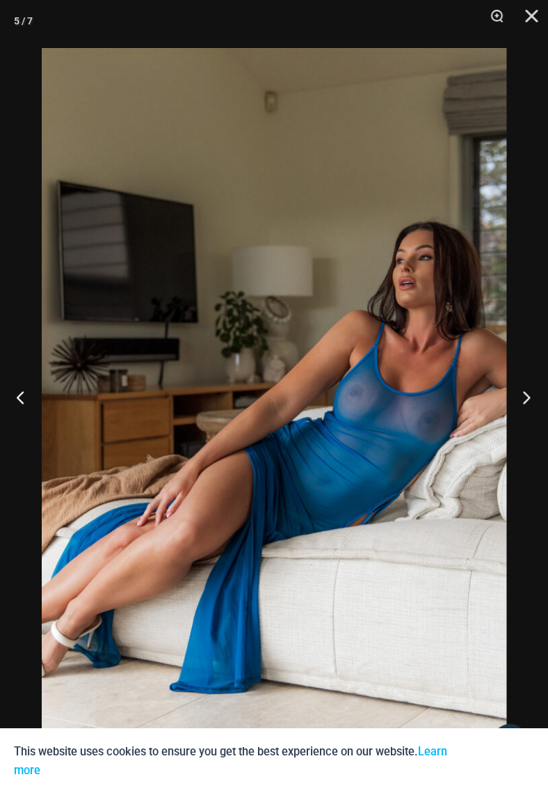
click at [518, 400] on button "Next" at bounding box center [522, 397] width 52 height 70
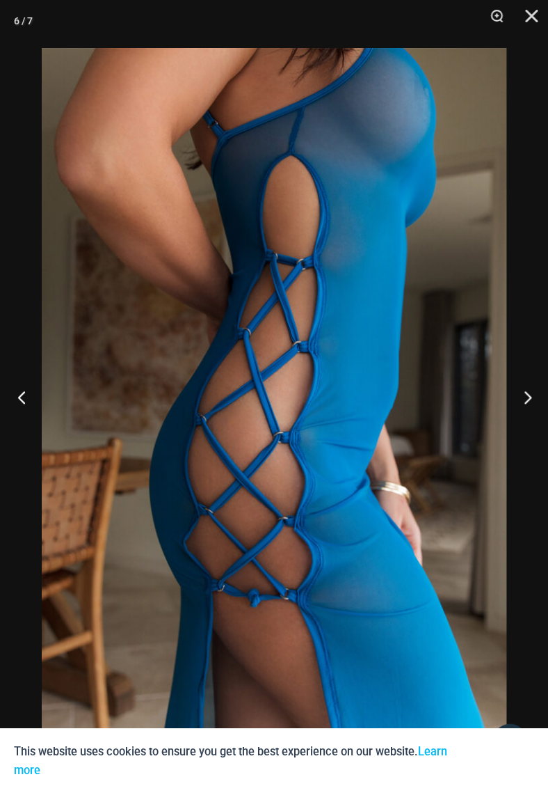
click at [31, 402] on button "Previous" at bounding box center [26, 397] width 52 height 70
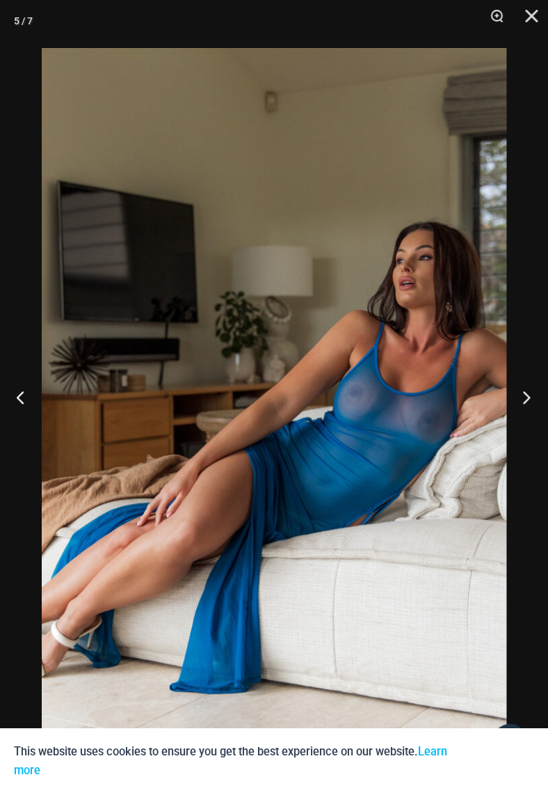
click at [530, 401] on button "Next" at bounding box center [522, 397] width 52 height 70
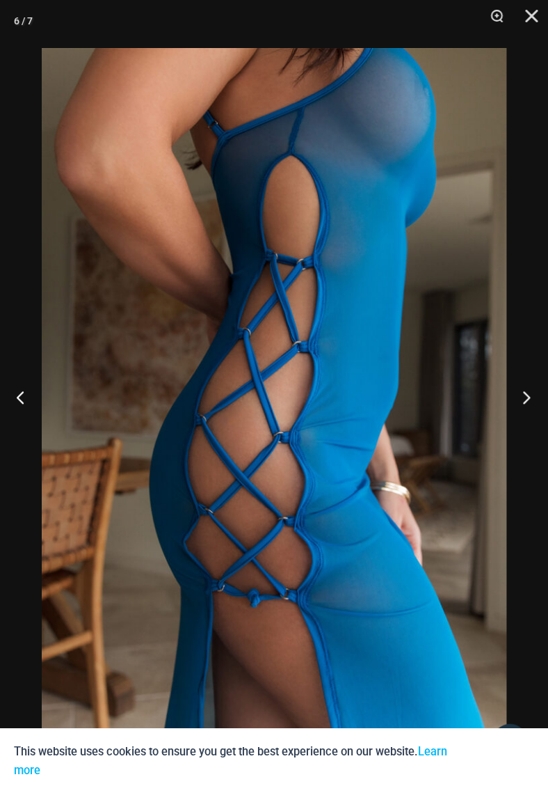
click at [525, 400] on button "Next" at bounding box center [522, 397] width 52 height 70
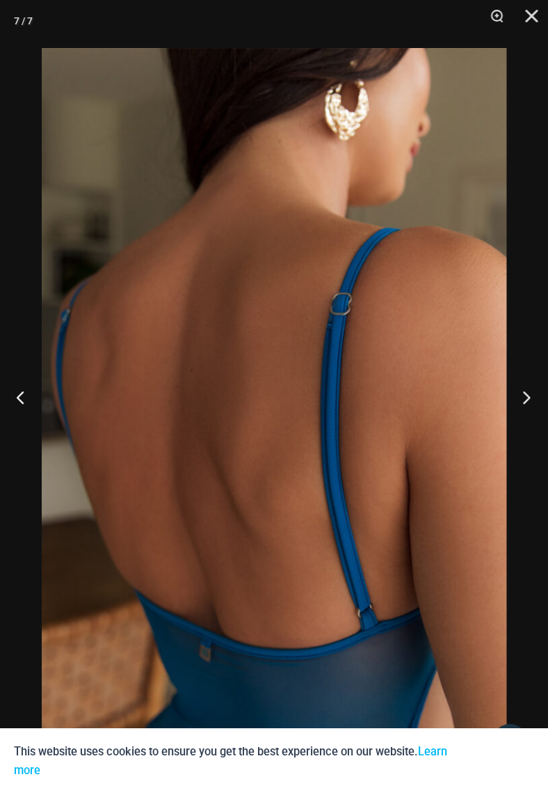
click at [525, 400] on button "Next" at bounding box center [522, 397] width 52 height 70
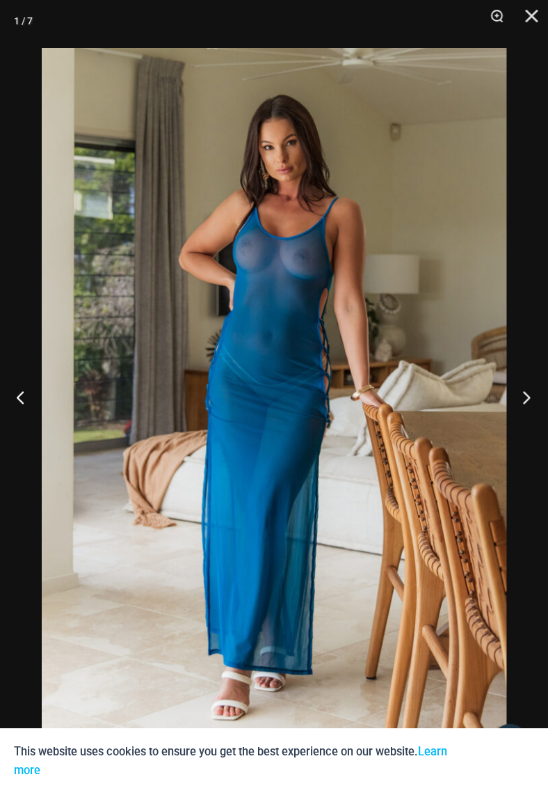
click at [525, 400] on button "Next" at bounding box center [522, 397] width 52 height 70
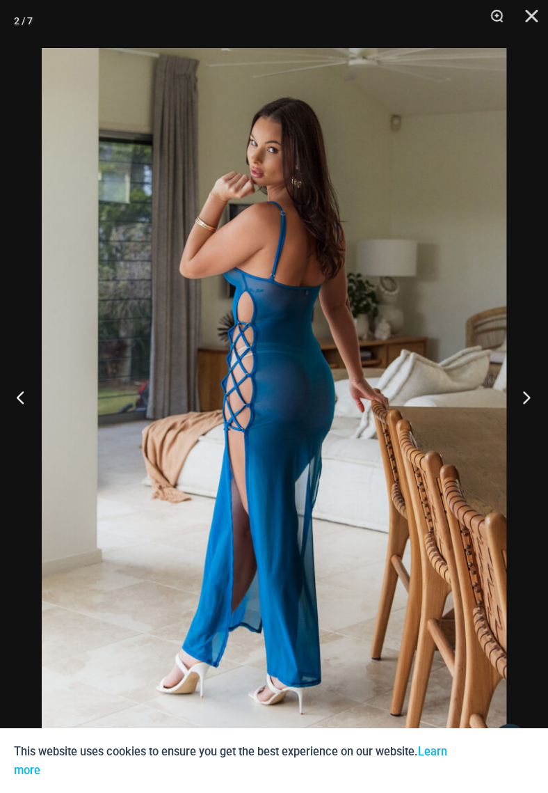
click at [525, 400] on button "Next" at bounding box center [522, 397] width 52 height 70
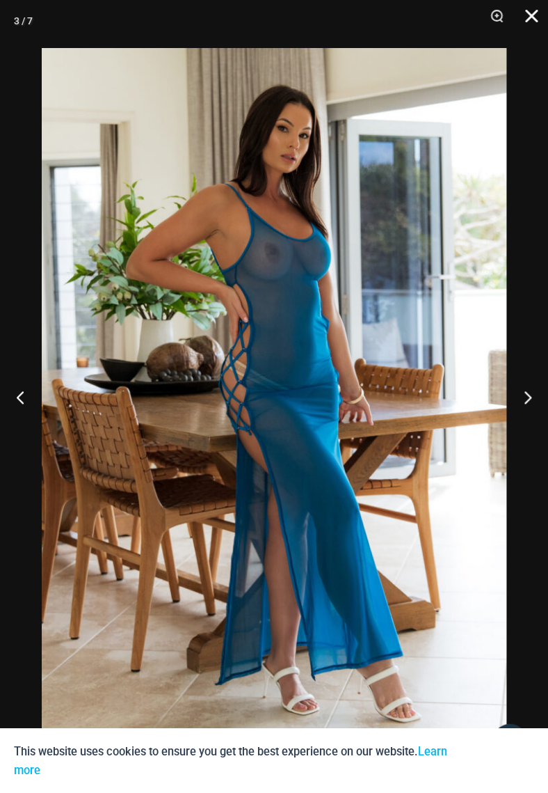
click at [529, 13] on button "Close" at bounding box center [526, 21] width 35 height 42
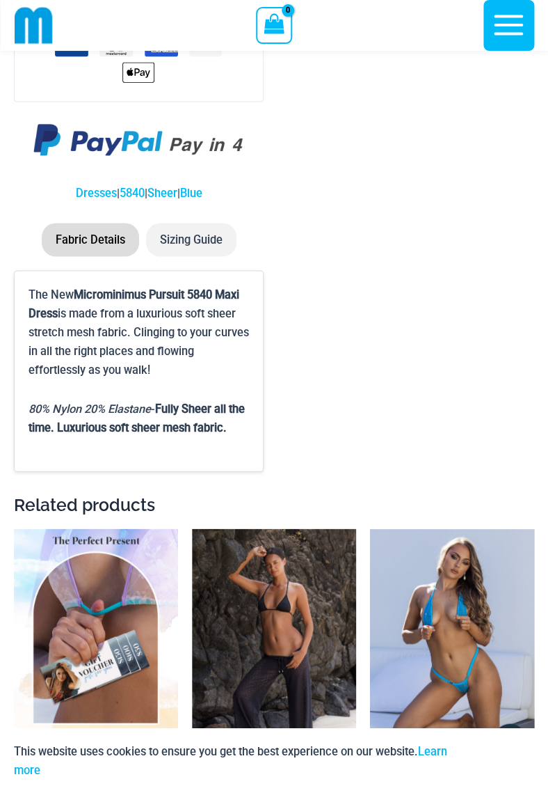
scroll to position [1791, 0]
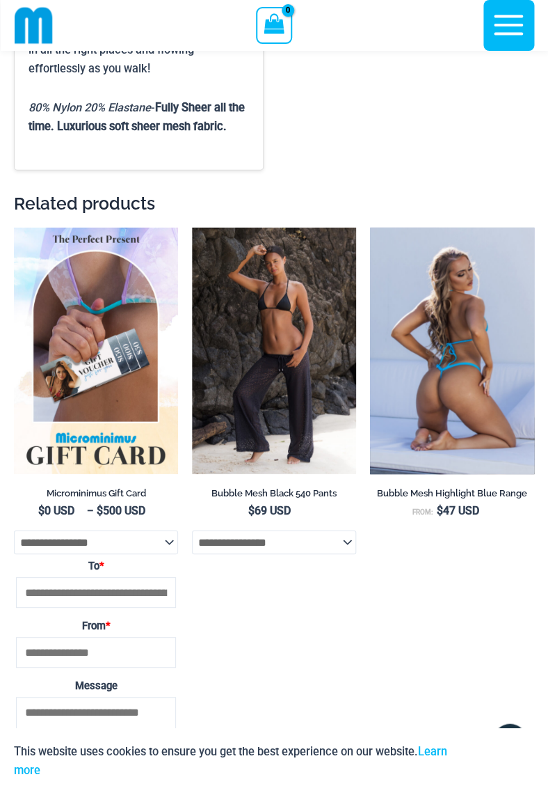
click at [463, 392] on img at bounding box center [452, 351] width 164 height 246
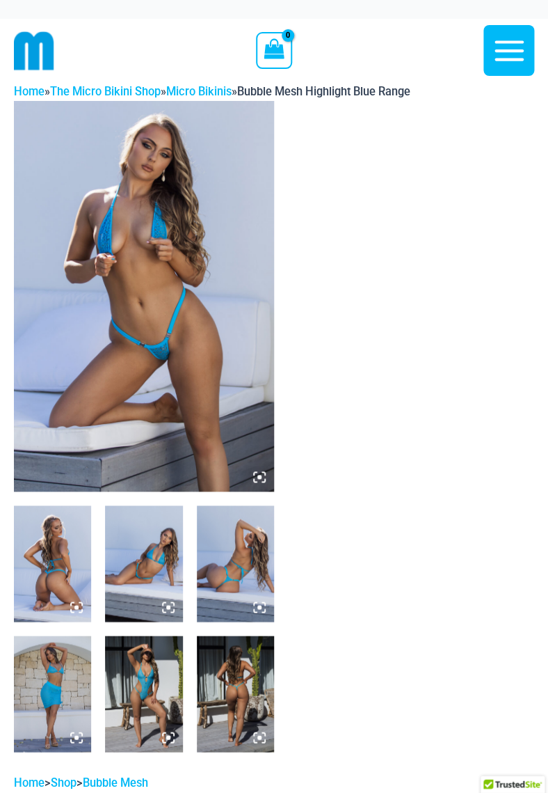
click at [68, 568] on img at bounding box center [52, 563] width 77 height 116
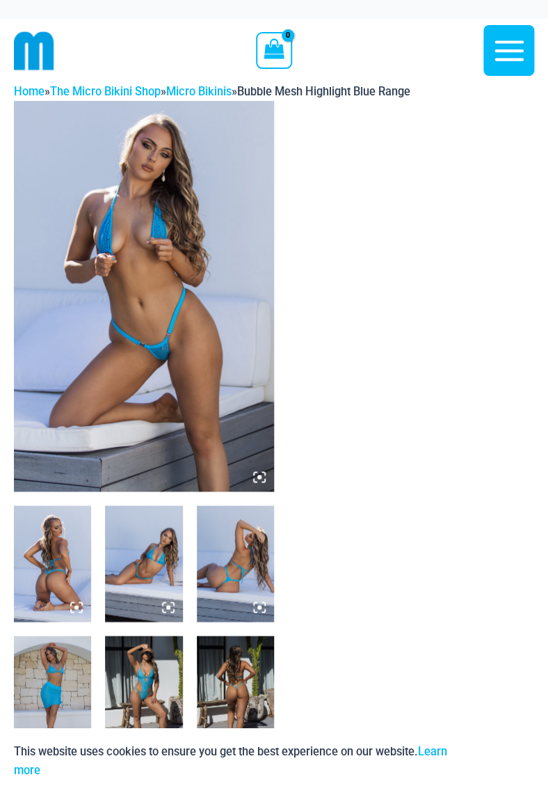
click at [72, 604] on icon at bounding box center [76, 606] width 13 height 13
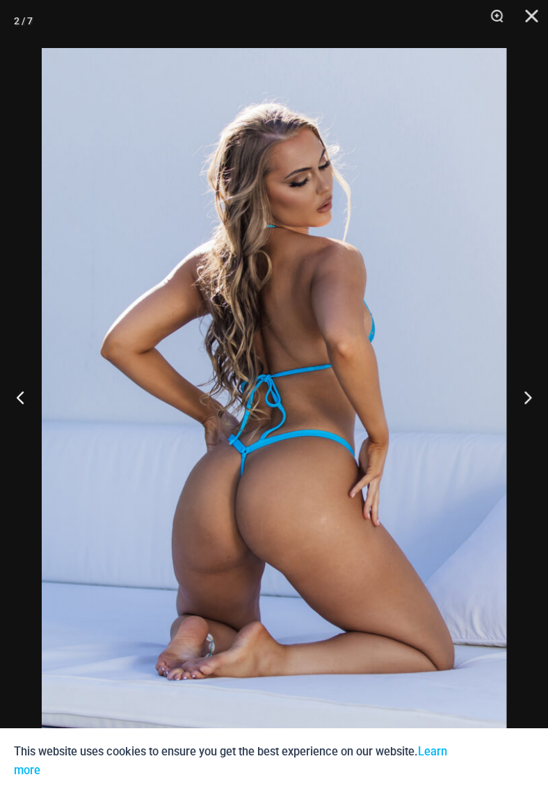
click at [212, 448] on img at bounding box center [274, 396] width 465 height 697
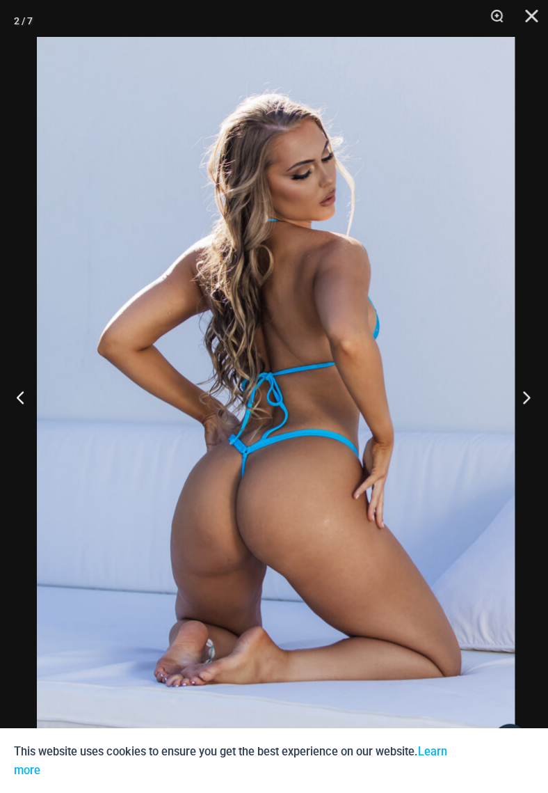
click at [534, 403] on button "Next" at bounding box center [522, 397] width 52 height 70
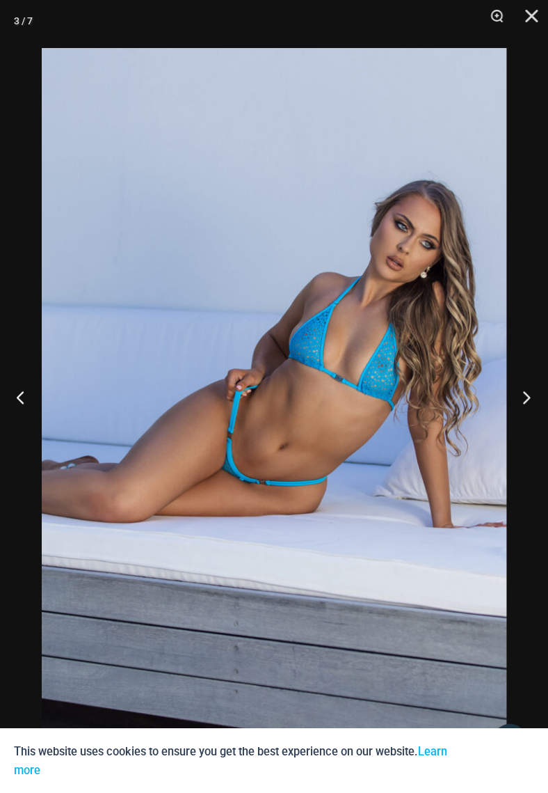
click at [534, 403] on button "Next" at bounding box center [522, 397] width 52 height 70
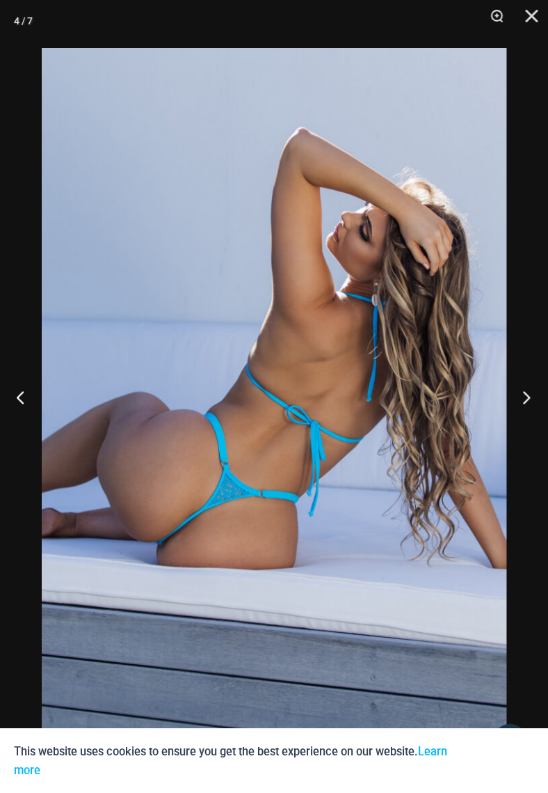
click at [534, 403] on button "Next" at bounding box center [522, 397] width 52 height 70
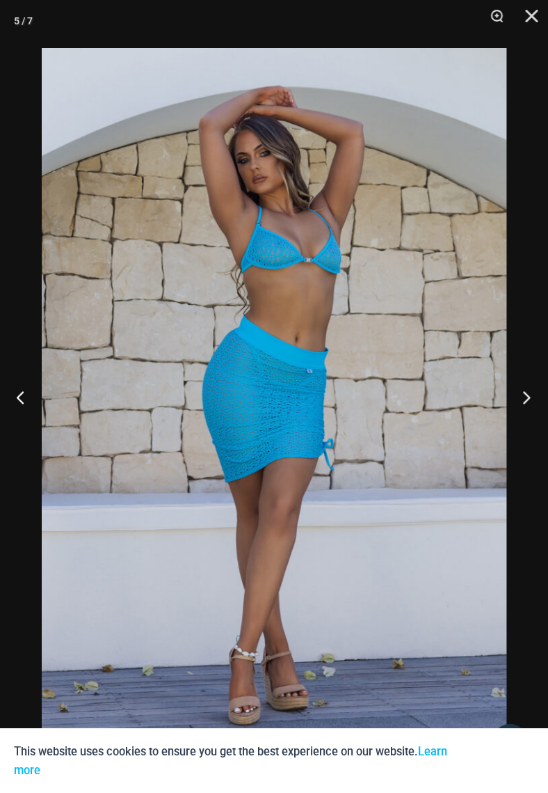
click at [534, 403] on button "Next" at bounding box center [522, 397] width 52 height 70
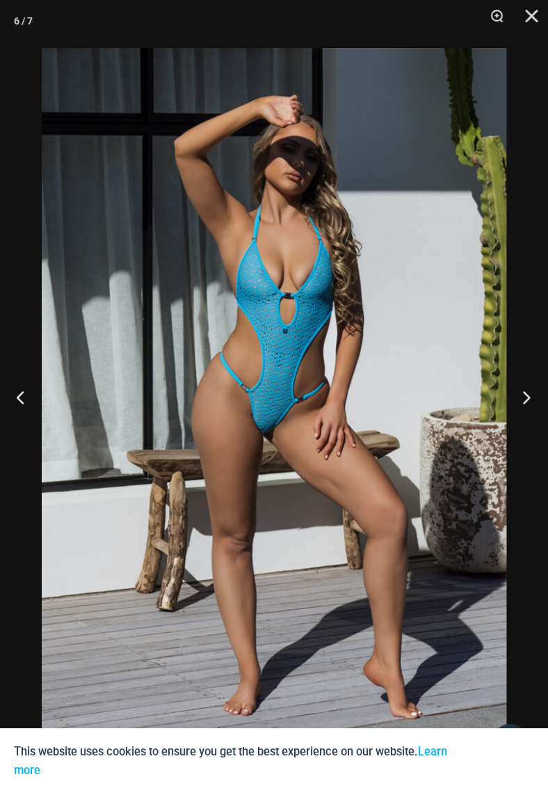
click at [534, 403] on button "Next" at bounding box center [522, 397] width 52 height 70
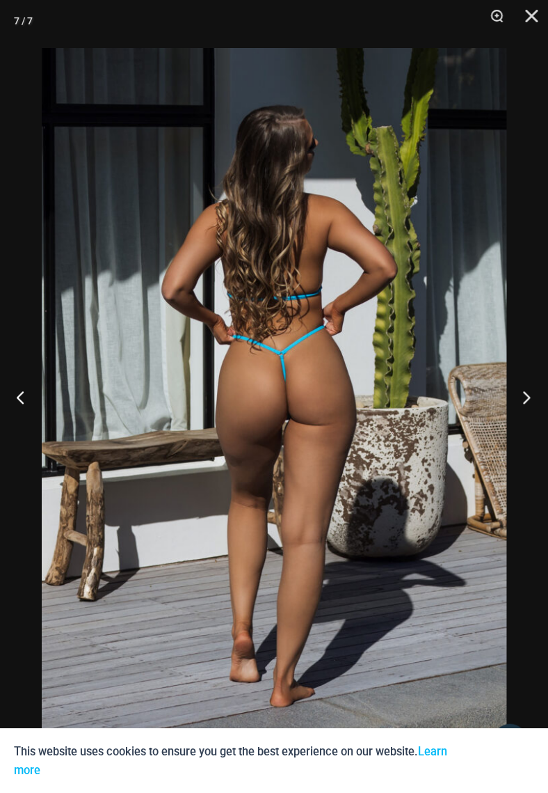
click at [534, 403] on button "Next" at bounding box center [522, 397] width 52 height 70
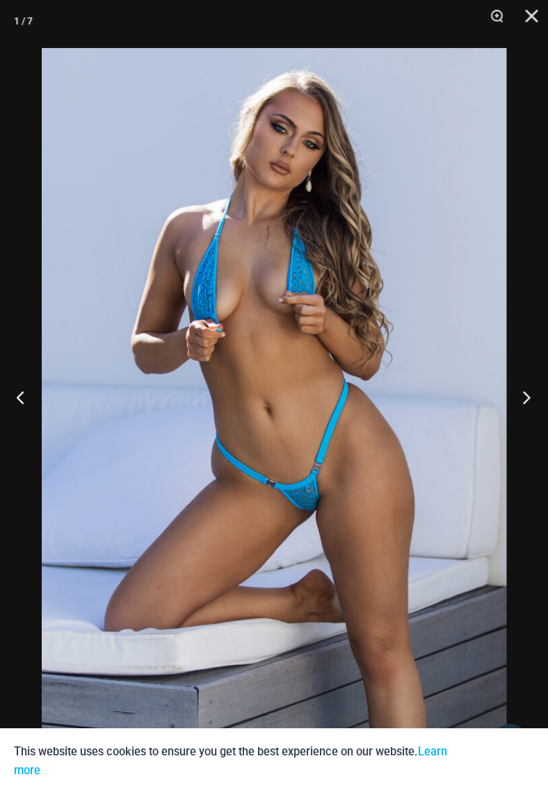
click at [534, 403] on button "Next" at bounding box center [522, 397] width 52 height 70
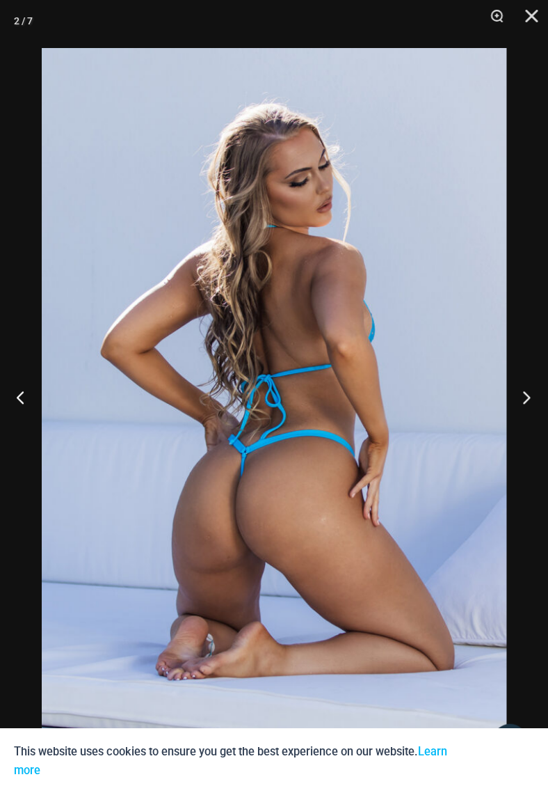
click at [534, 403] on button "Next" at bounding box center [522, 397] width 52 height 70
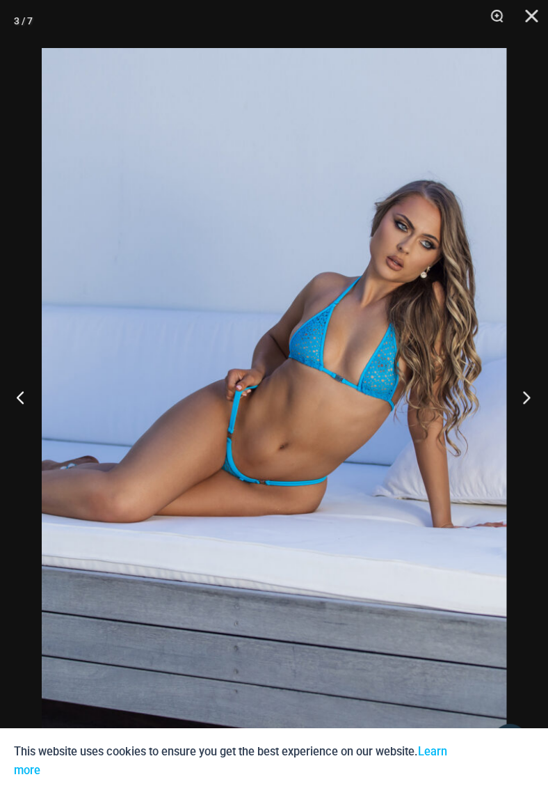
click at [534, 403] on button "Next" at bounding box center [522, 397] width 52 height 70
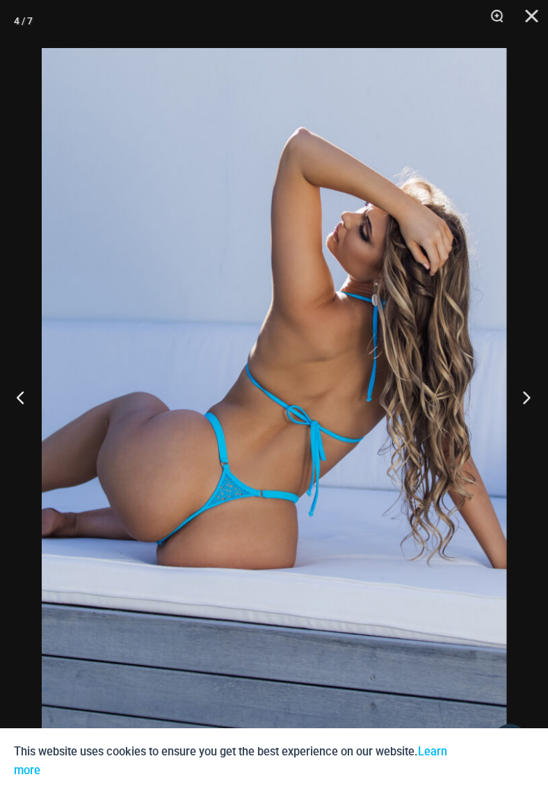
click at [534, 403] on button "Next" at bounding box center [522, 397] width 52 height 70
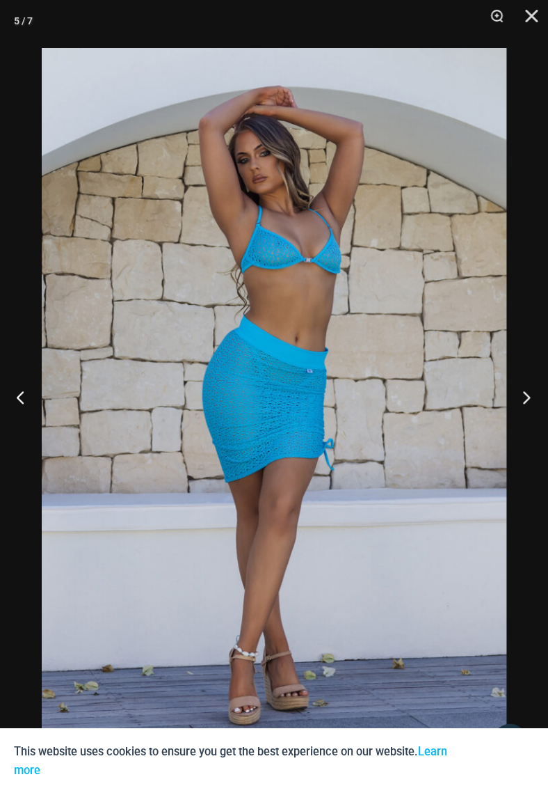
click at [534, 403] on button "Next" at bounding box center [522, 397] width 52 height 70
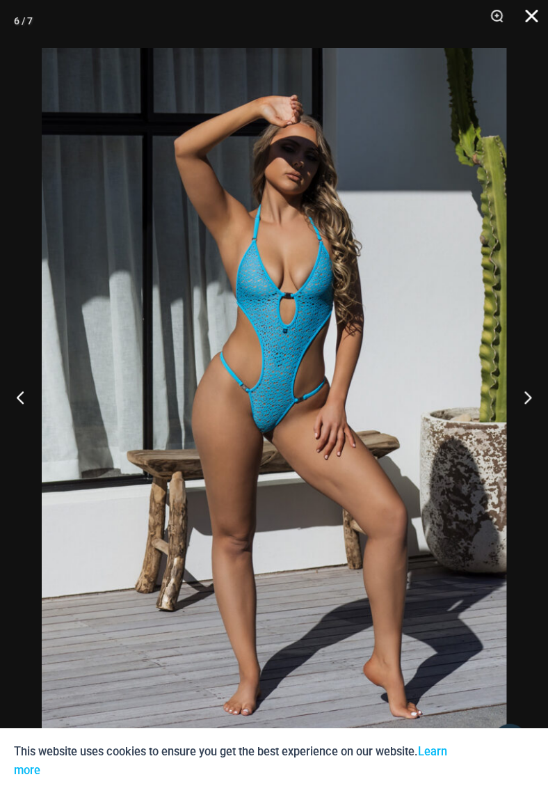
click at [538, 13] on button "Close" at bounding box center [526, 21] width 35 height 42
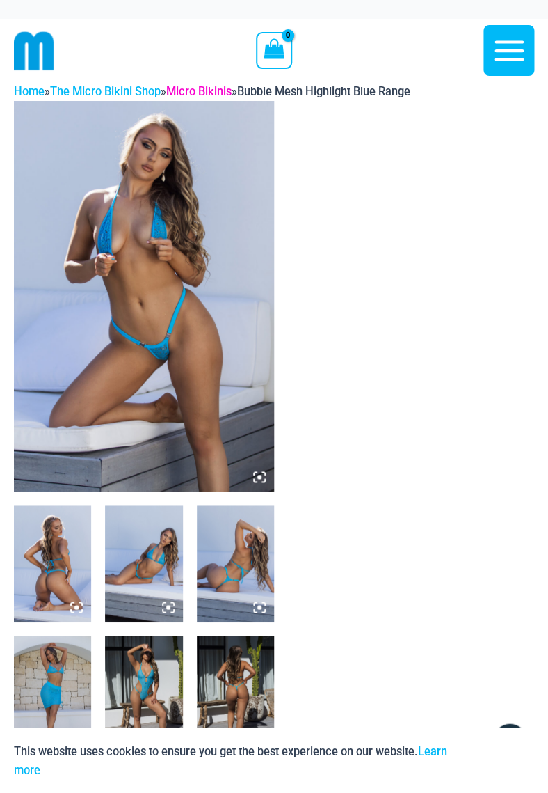
click at [210, 89] on link "Micro Bikinis" at bounding box center [198, 91] width 65 height 13
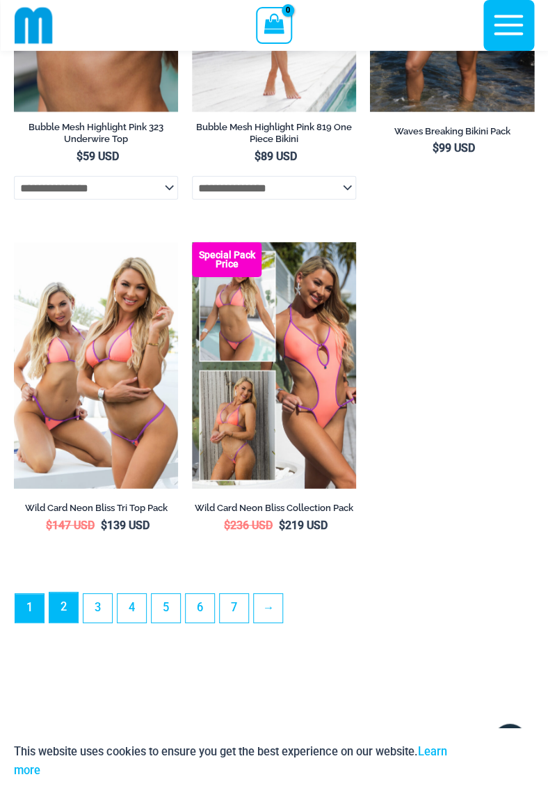
scroll to position [3972, 0]
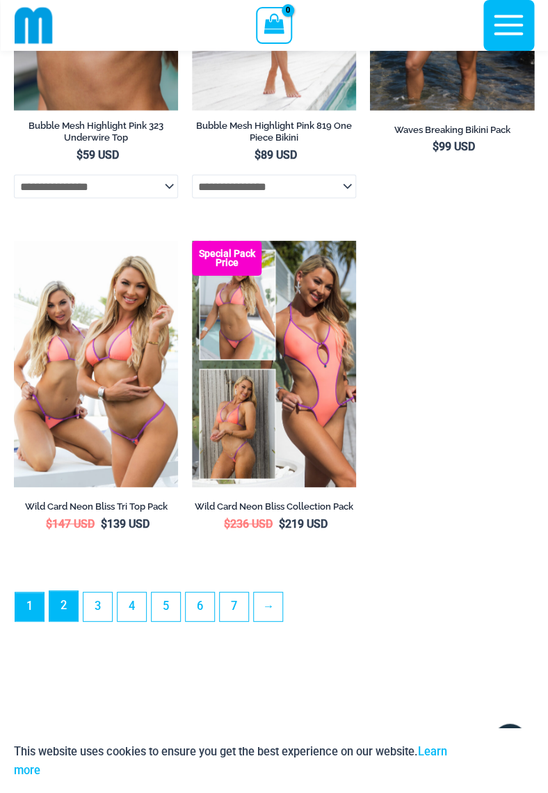
click at [67, 619] on link "2" at bounding box center [63, 606] width 29 height 30
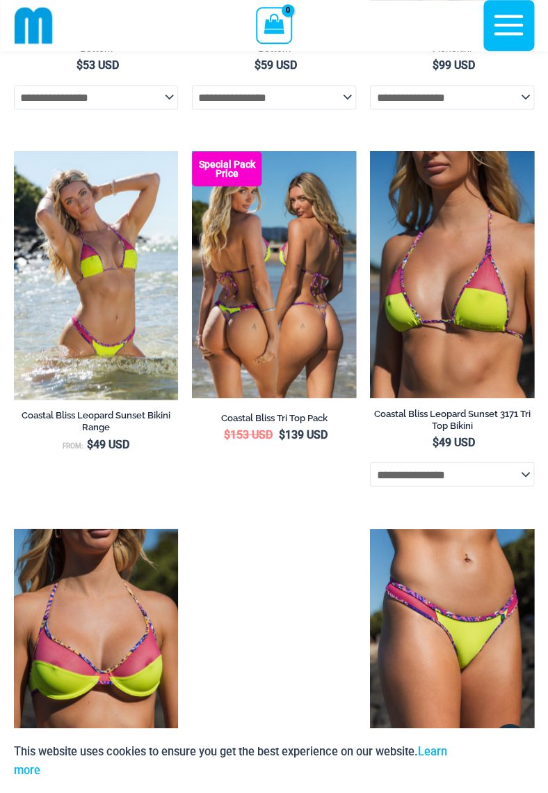
scroll to position [1566, 0]
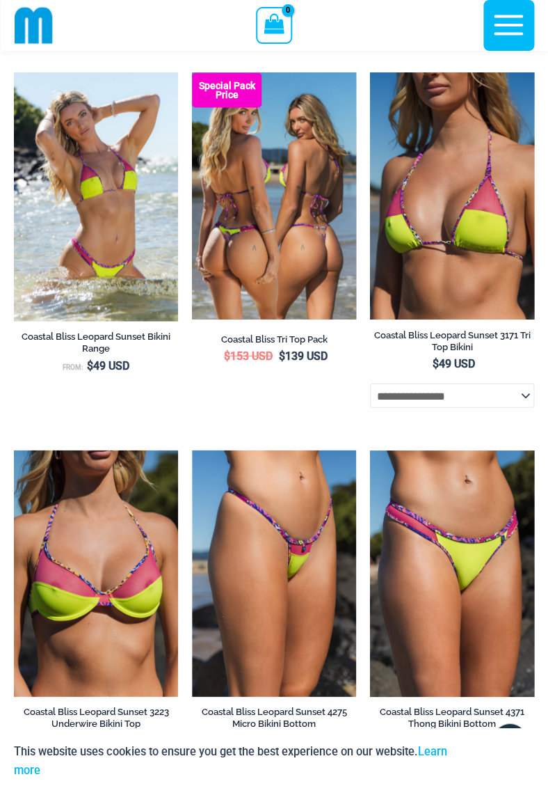
click at [296, 305] on img at bounding box center [274, 195] width 164 height 246
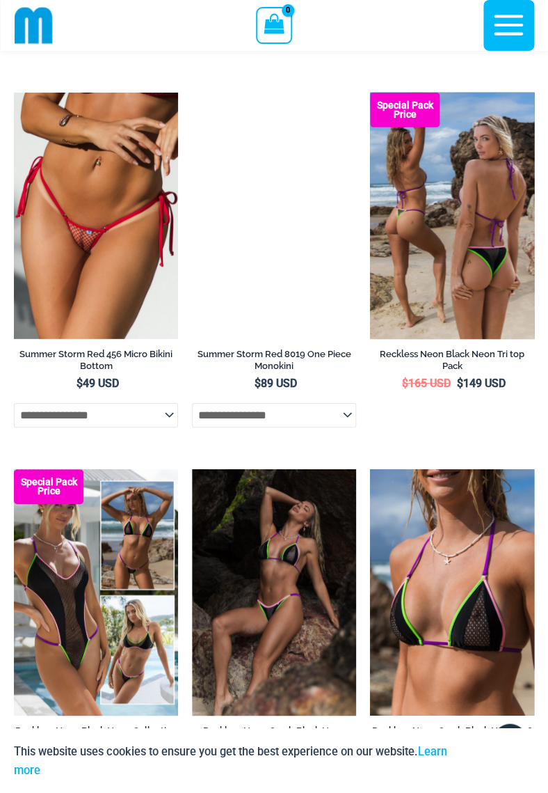
scroll to position [3068, 0]
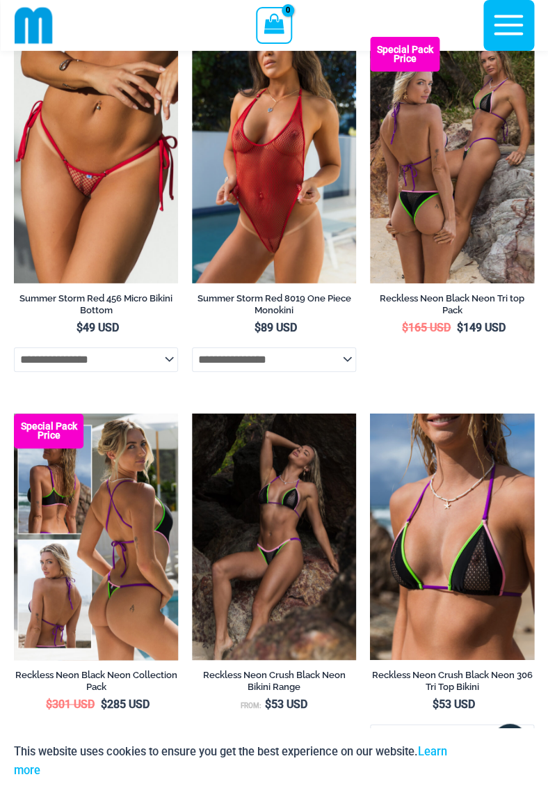
click at [90, 518] on img at bounding box center [96, 536] width 164 height 246
click at [131, 564] on img at bounding box center [96, 536] width 164 height 246
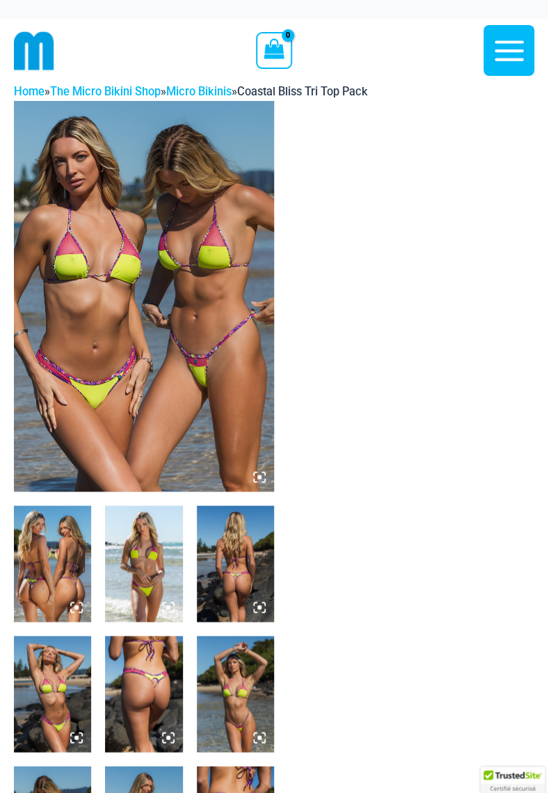
click at [77, 606] on icon at bounding box center [76, 607] width 4 height 4
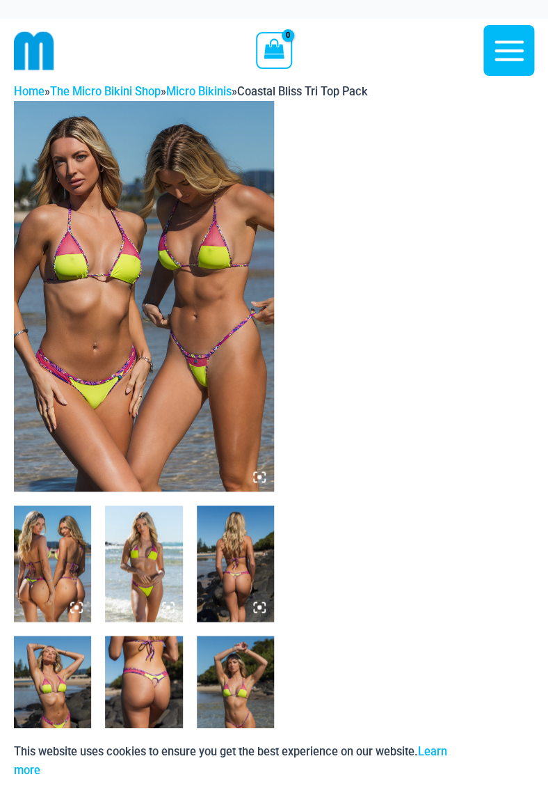
click at [259, 475] on icon at bounding box center [259, 476] width 13 height 13
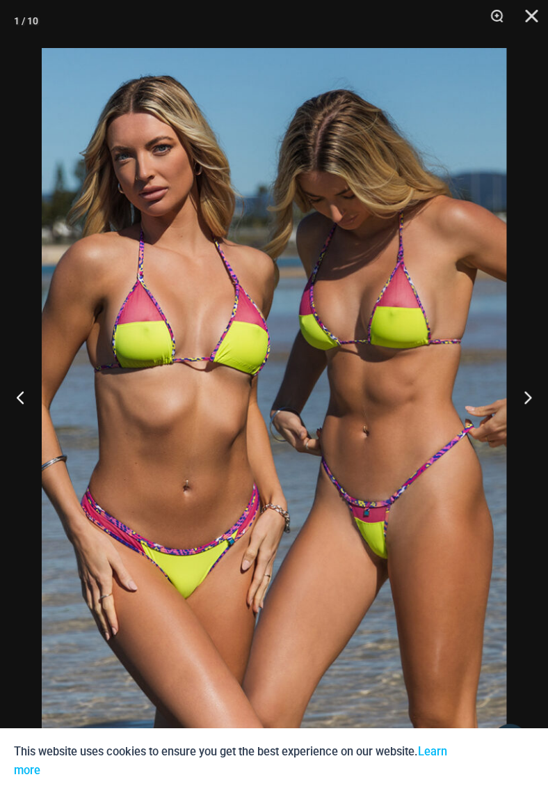
click at [260, 461] on img at bounding box center [274, 396] width 465 height 697
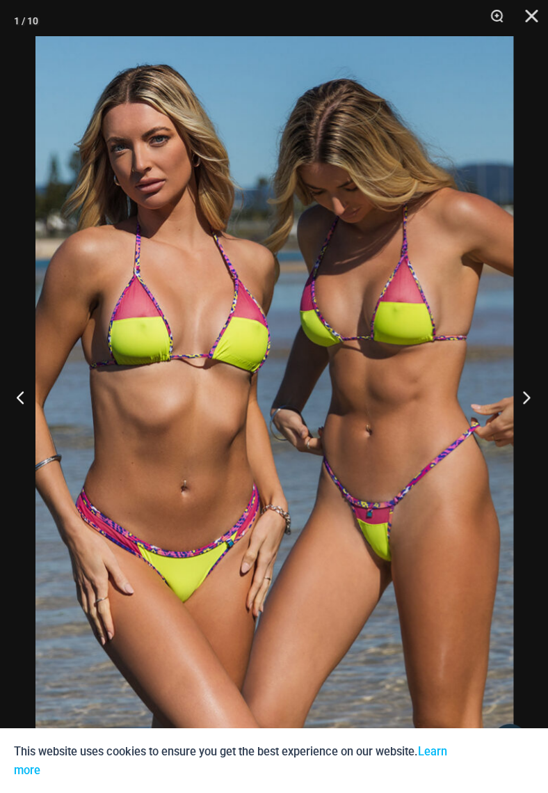
click at [528, 397] on button "Next" at bounding box center [522, 397] width 52 height 70
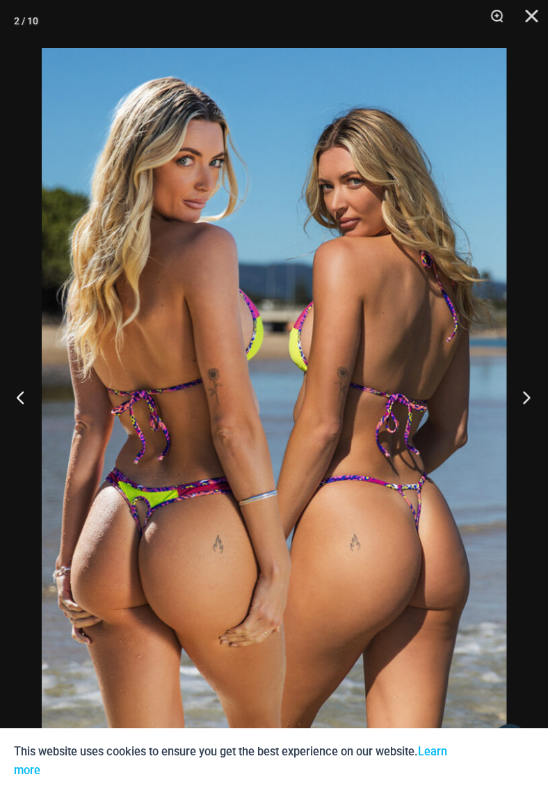
click at [528, 397] on button "Next" at bounding box center [522, 397] width 52 height 70
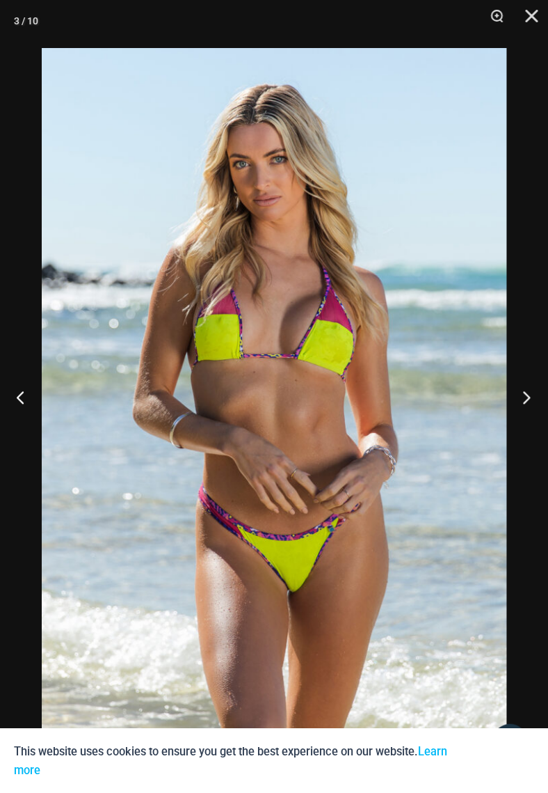
click at [528, 397] on button "Next" at bounding box center [522, 397] width 52 height 70
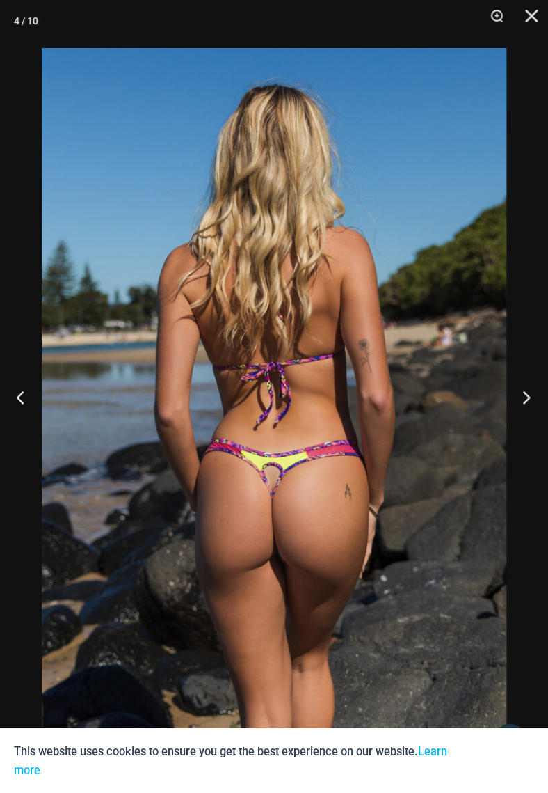
click at [528, 397] on button "Next" at bounding box center [522, 397] width 52 height 70
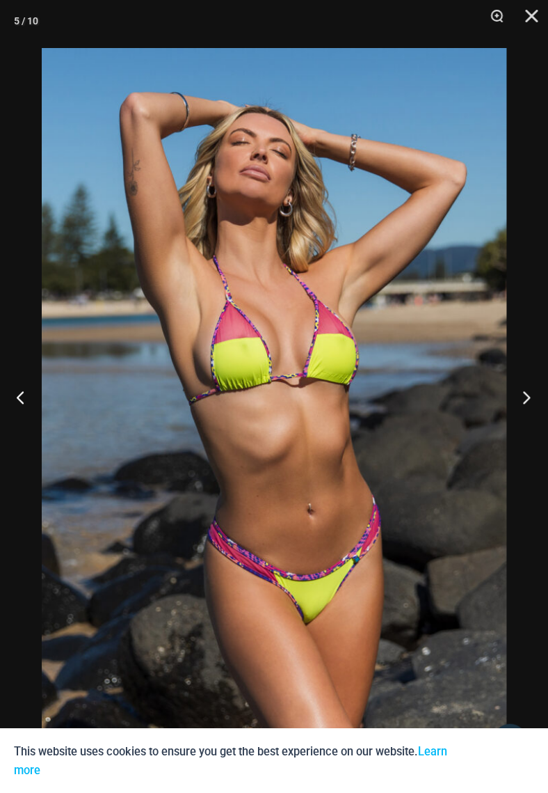
click at [528, 397] on button "Next" at bounding box center [522, 397] width 52 height 70
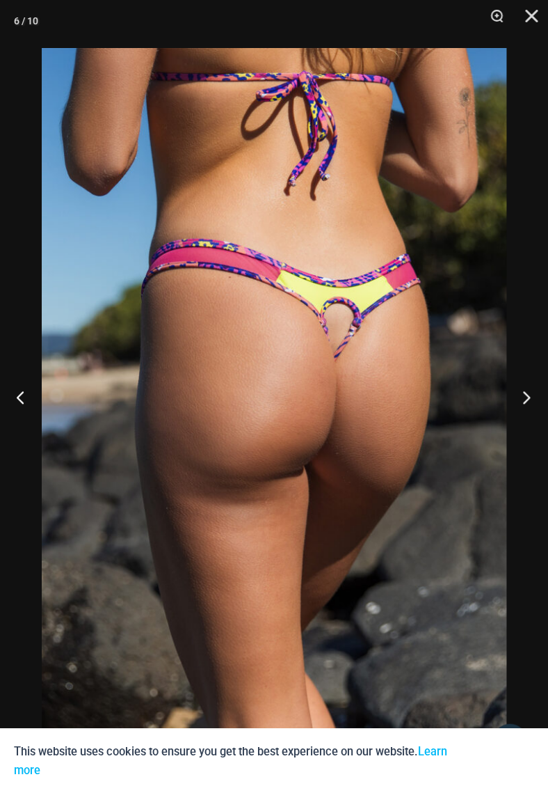
click at [528, 397] on button "Next" at bounding box center [522, 397] width 52 height 70
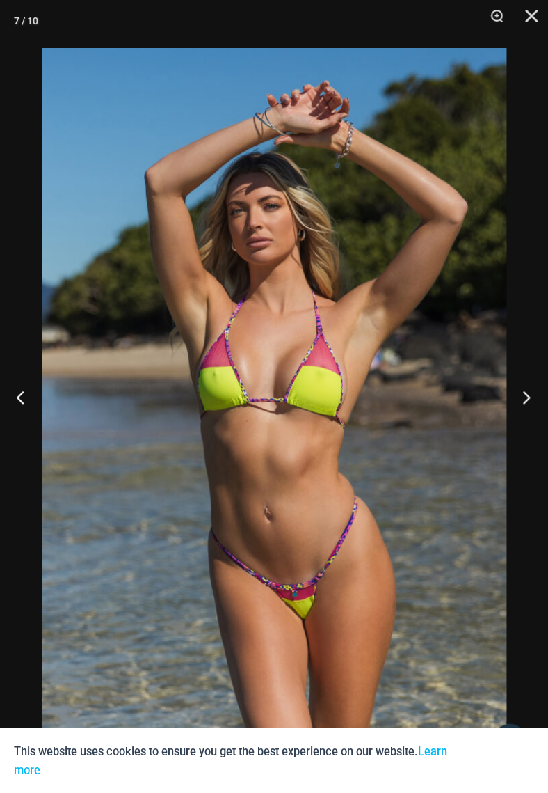
click at [528, 397] on button "Next" at bounding box center [522, 397] width 52 height 70
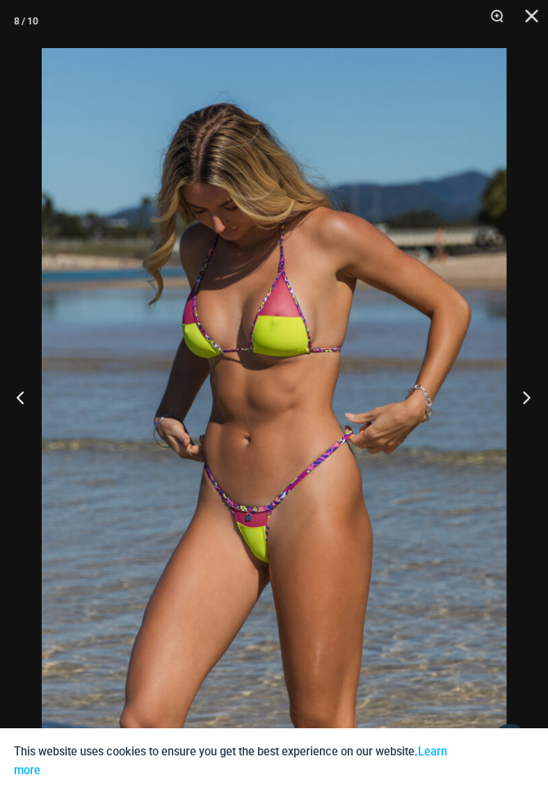
click at [528, 397] on button "Next" at bounding box center [522, 397] width 52 height 70
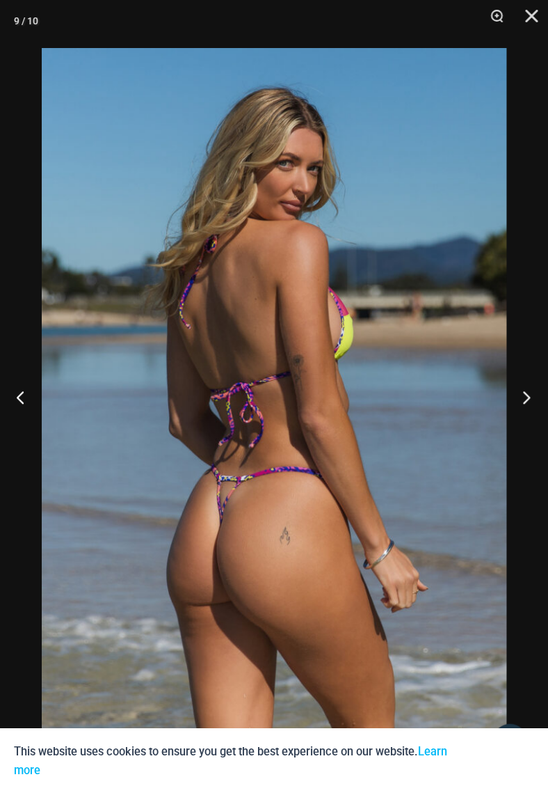
click at [528, 397] on button "Next" at bounding box center [522, 397] width 52 height 70
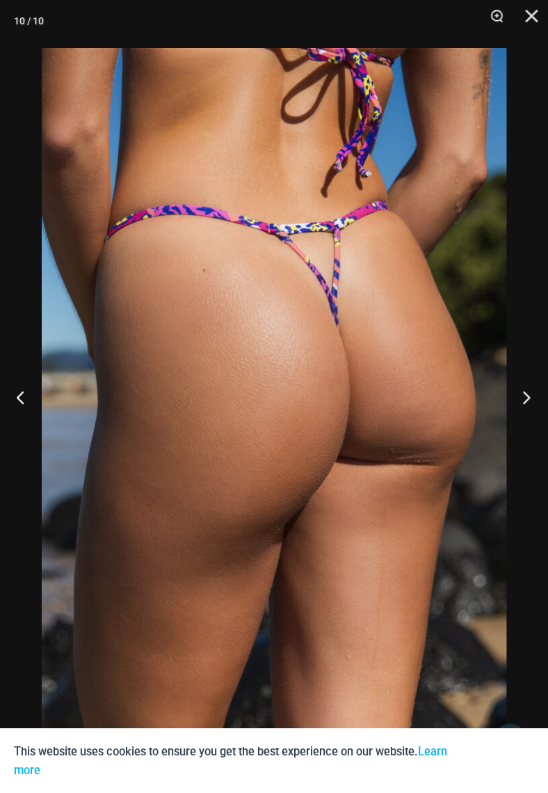
click at [528, 397] on button "Next" at bounding box center [522, 397] width 52 height 70
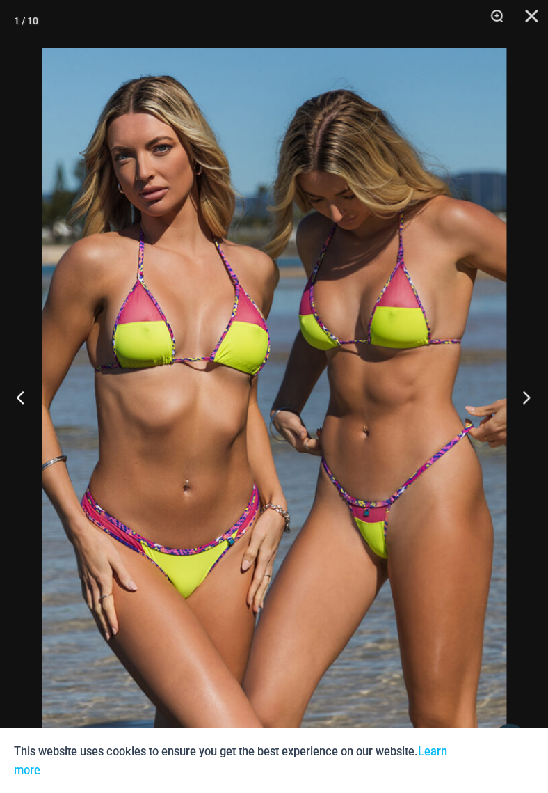
click at [528, 397] on button "Next" at bounding box center [522, 397] width 52 height 70
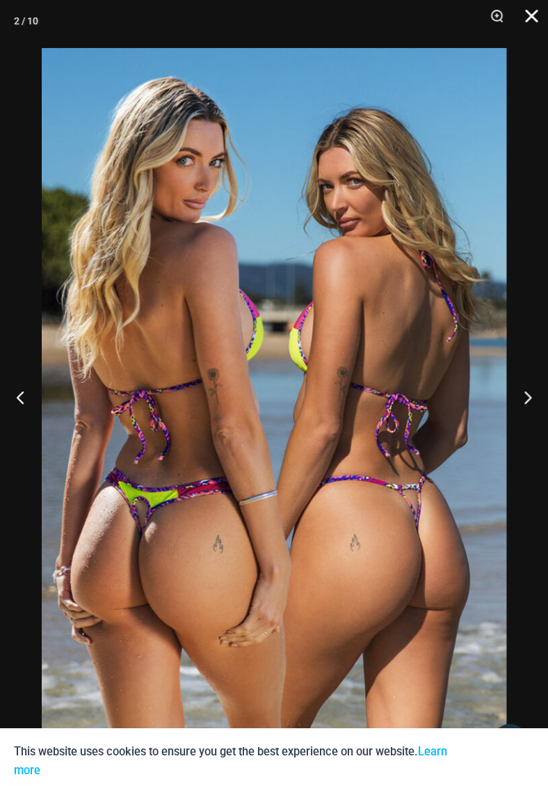
click at [536, 15] on button "Close" at bounding box center [526, 21] width 35 height 42
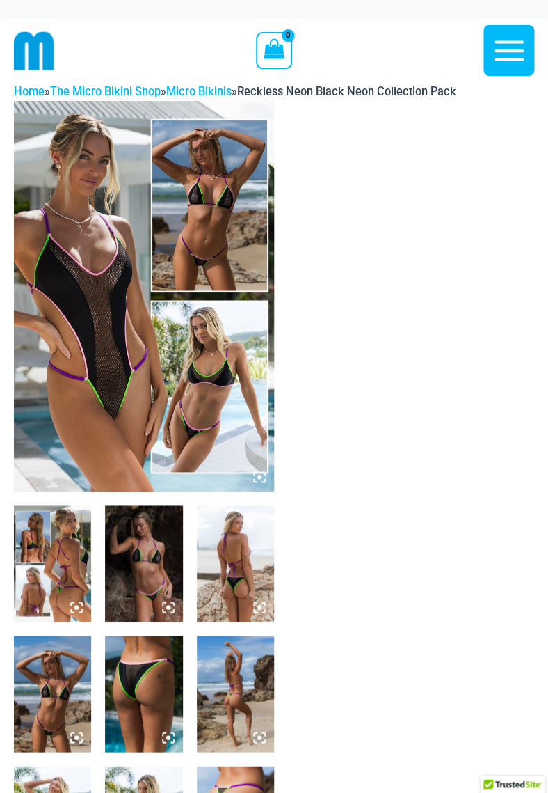
click at [257, 479] on icon at bounding box center [259, 476] width 13 height 13
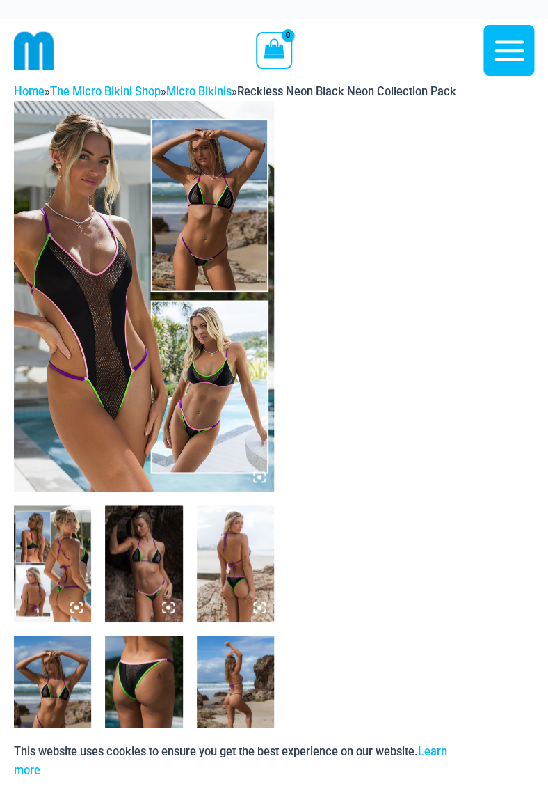
click at [258, 472] on icon at bounding box center [259, 476] width 13 height 13
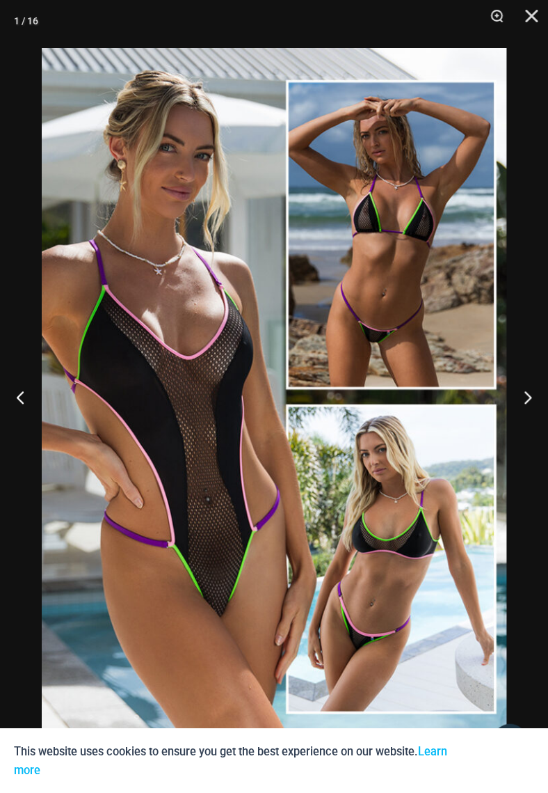
click at [277, 390] on img at bounding box center [274, 396] width 465 height 697
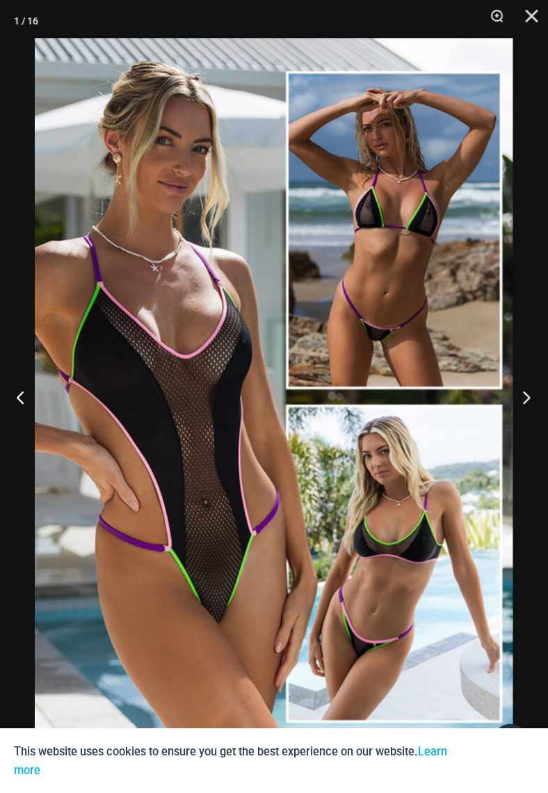
click at [525, 400] on button "Next" at bounding box center [522, 397] width 52 height 70
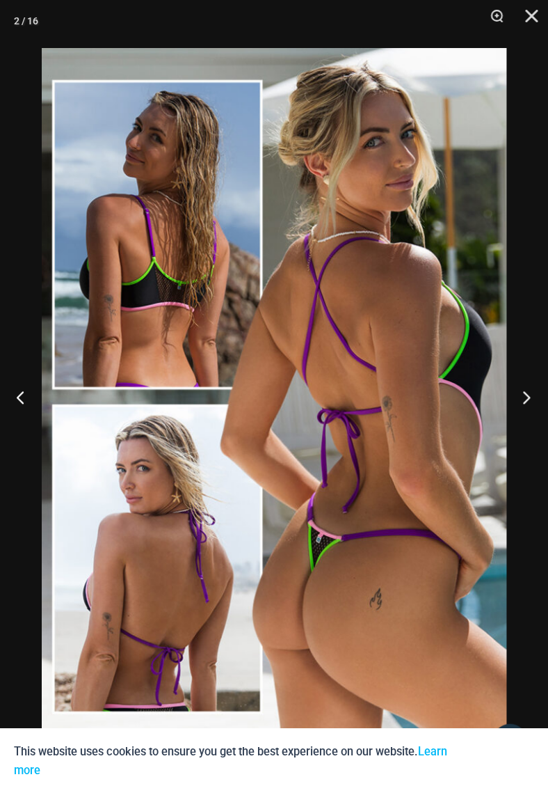
click at [525, 400] on button "Next" at bounding box center [522, 397] width 52 height 70
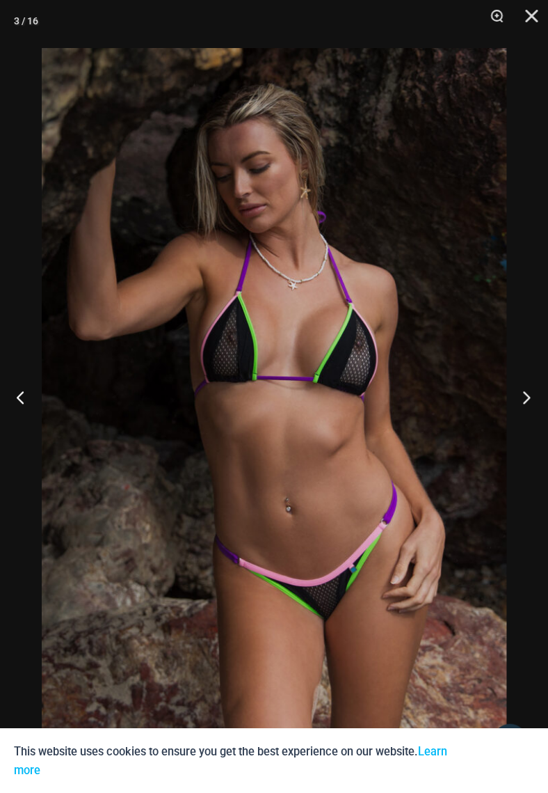
click at [525, 400] on button "Next" at bounding box center [522, 397] width 52 height 70
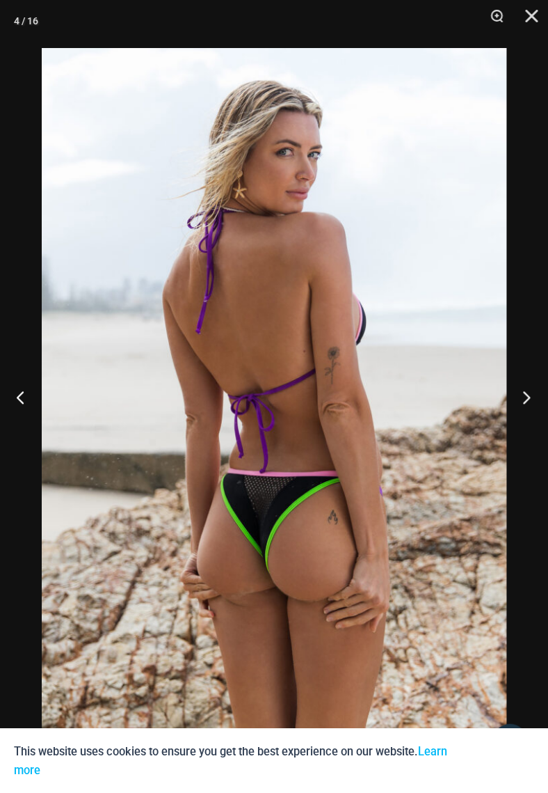
click at [525, 400] on button "Next" at bounding box center [522, 397] width 52 height 70
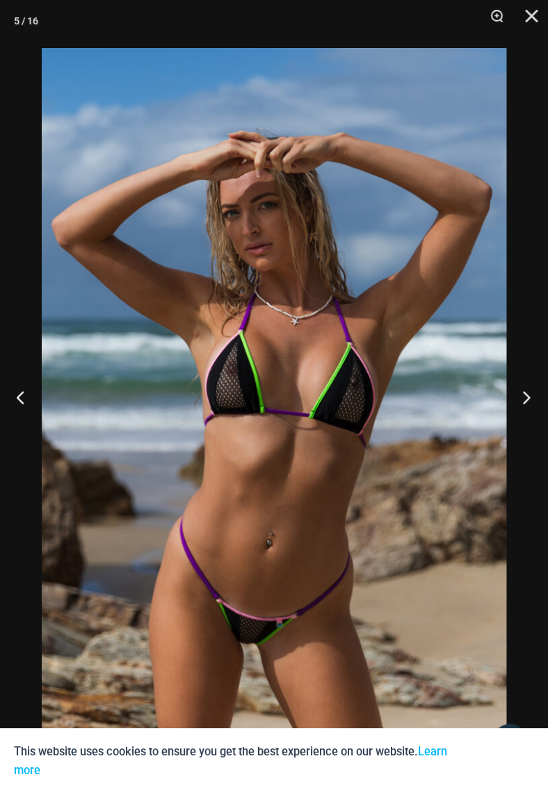
click at [525, 400] on button "Next" at bounding box center [522, 397] width 52 height 70
